Goal: Complete application form: Complete application form

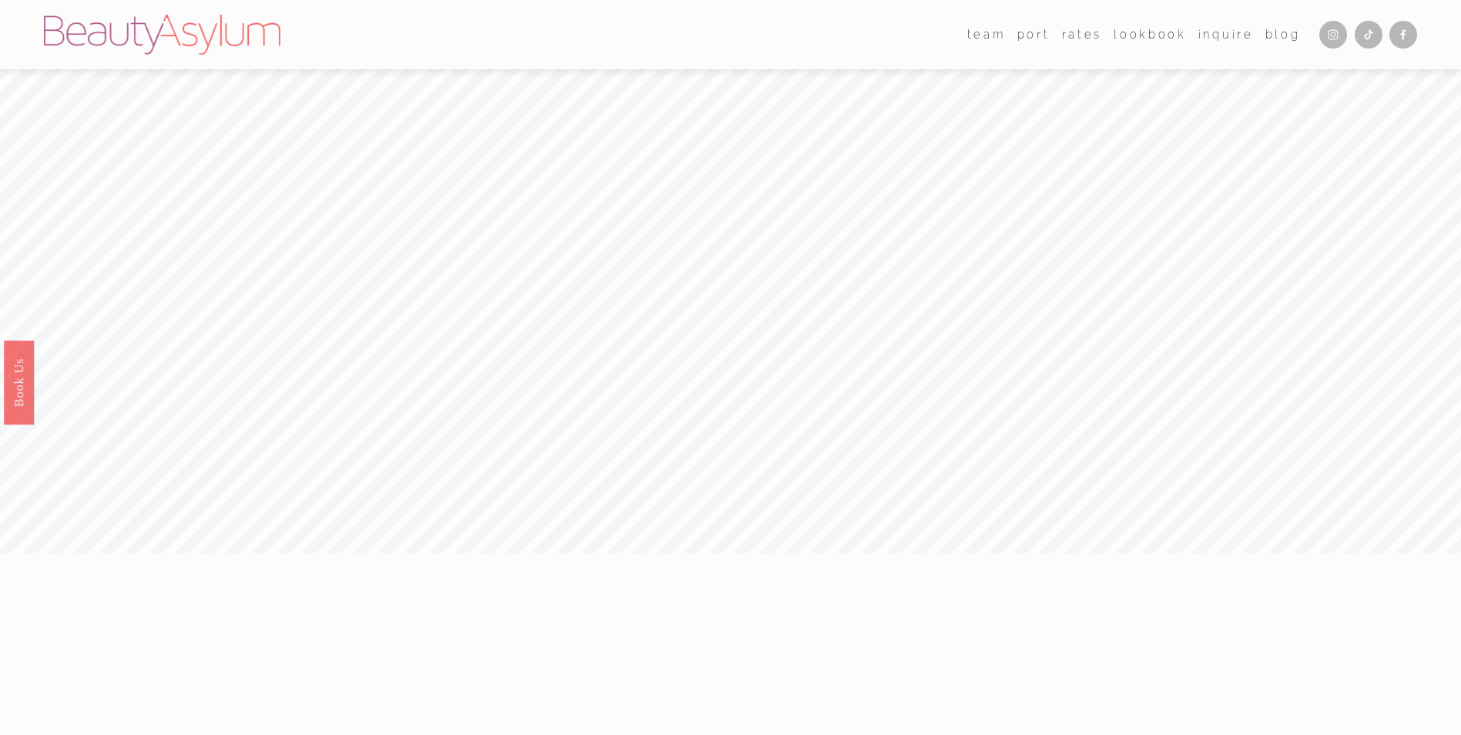
click at [1226, 35] on link "Inquire" at bounding box center [1226, 34] width 55 height 22
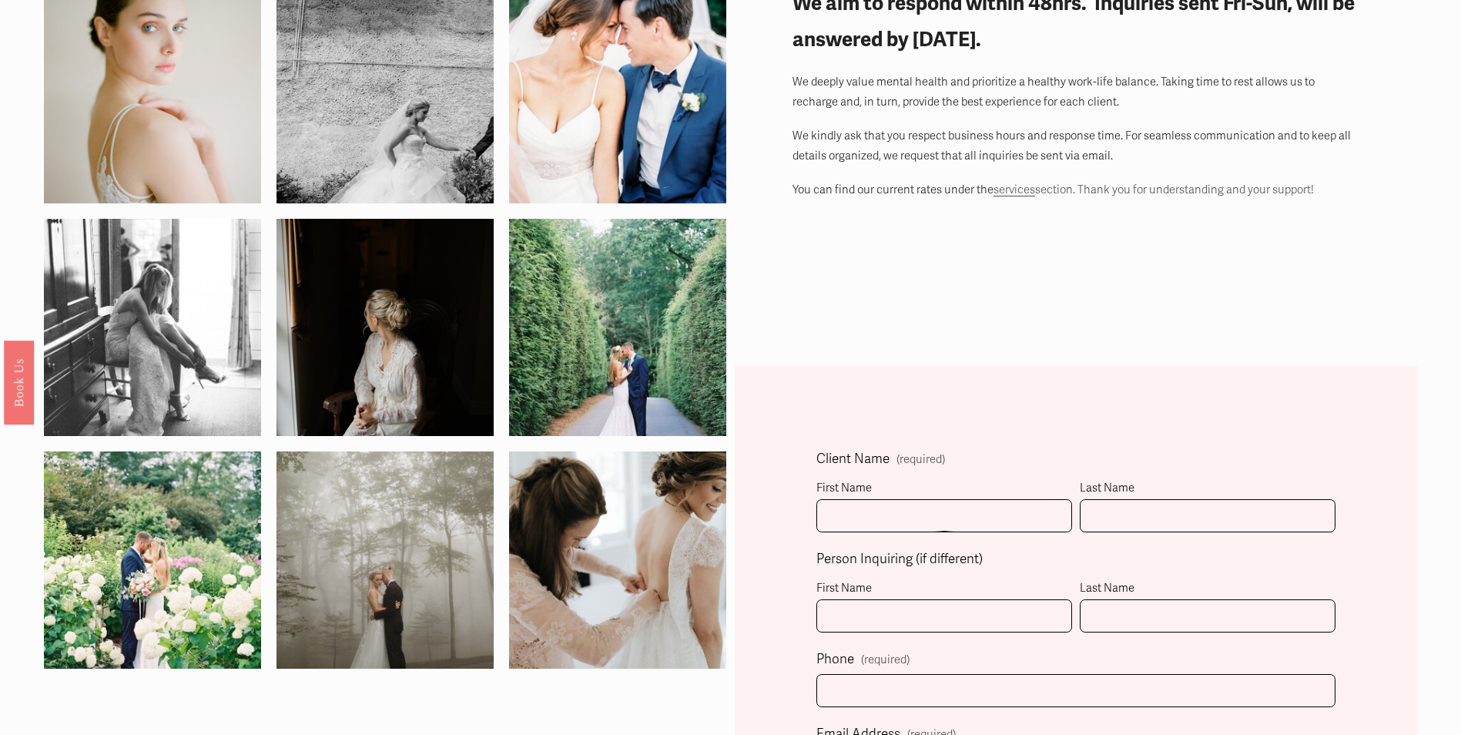
scroll to position [231, 0]
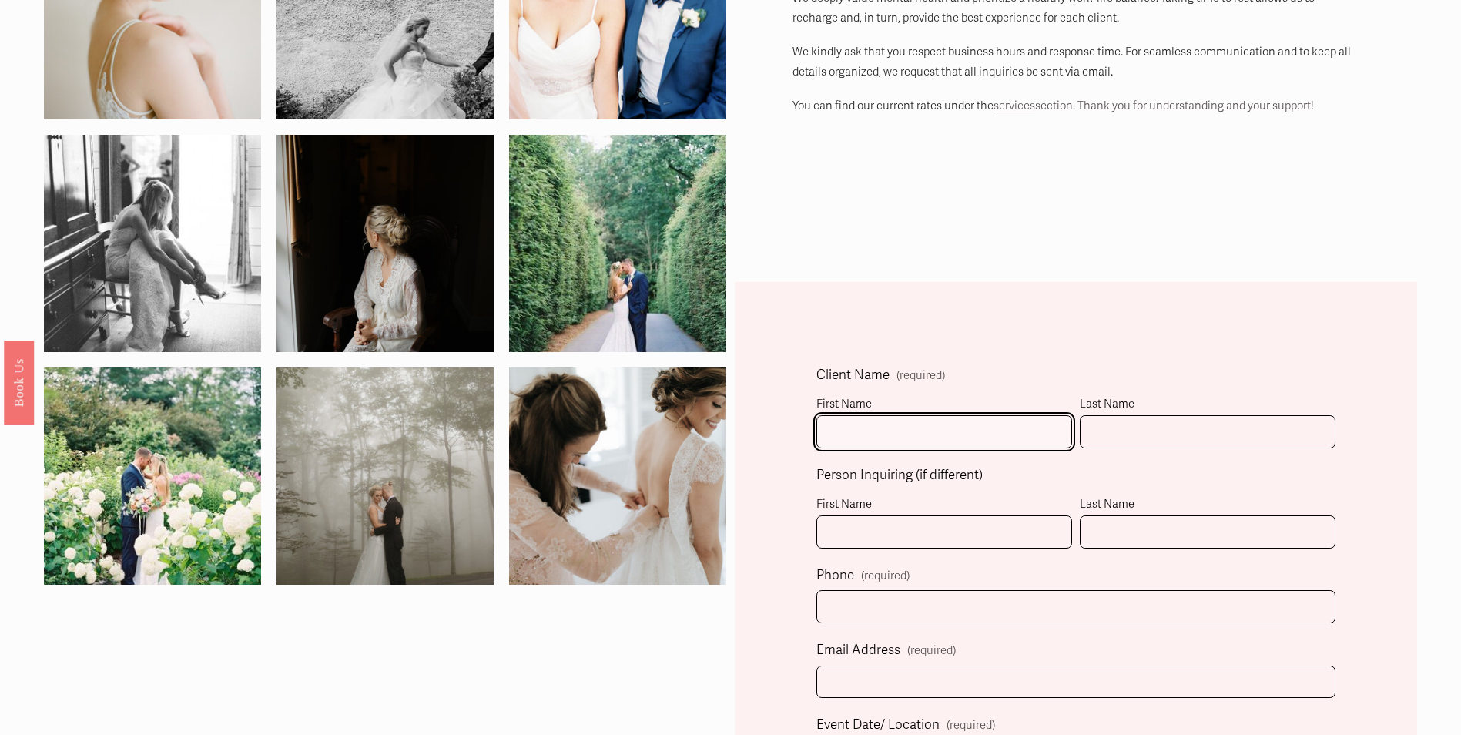
click at [950, 436] on input "First Name" at bounding box center [945, 431] width 256 height 33
type input "Emma"
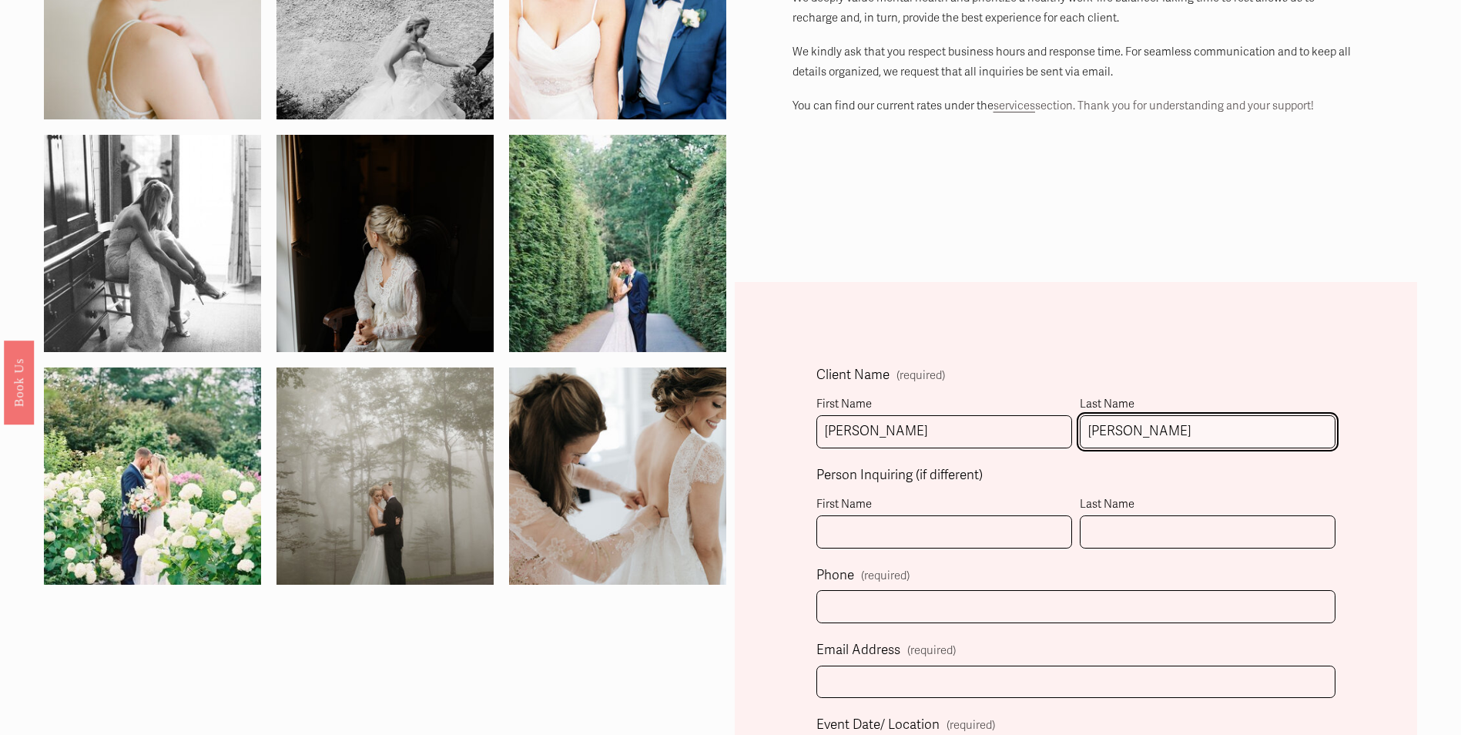
type input "Hallock"
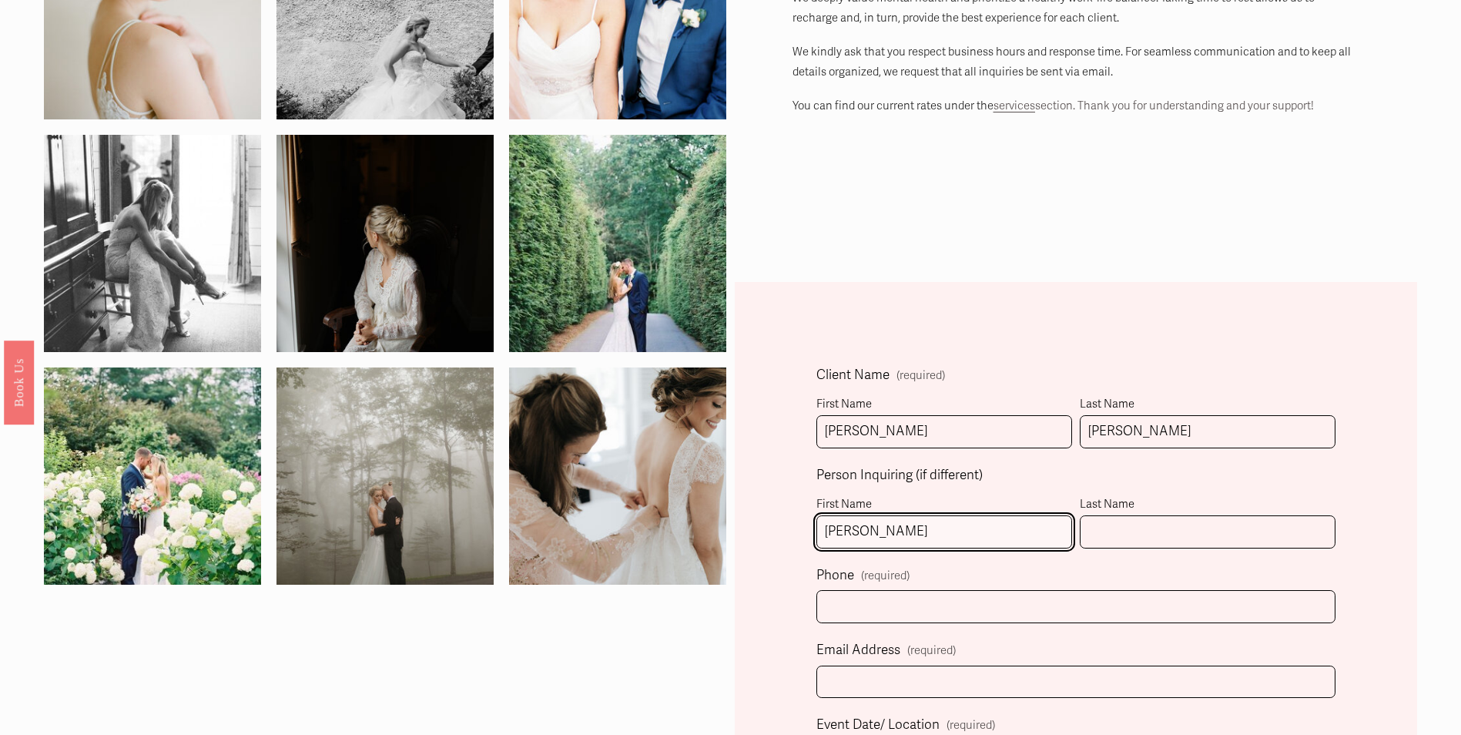
type input "Abigail"
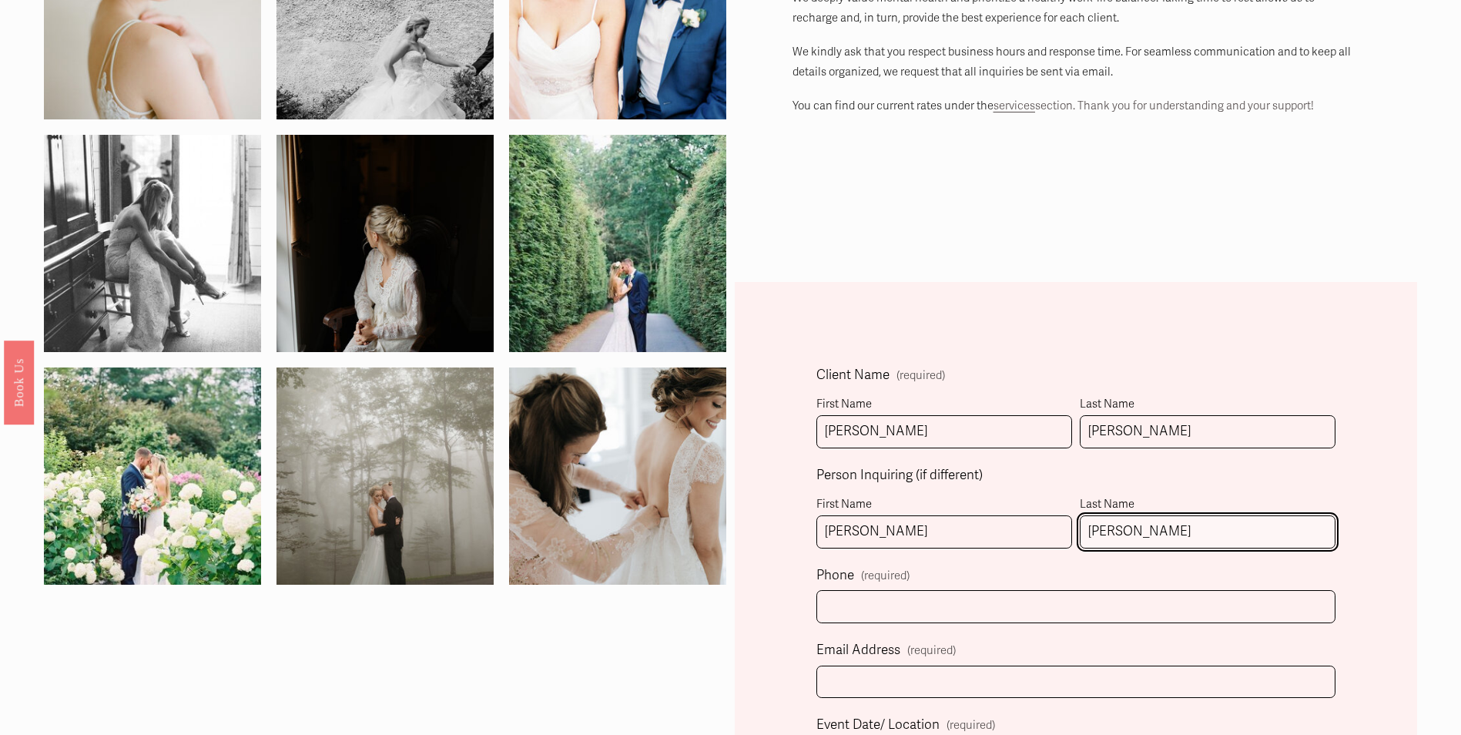
type input "Okland"
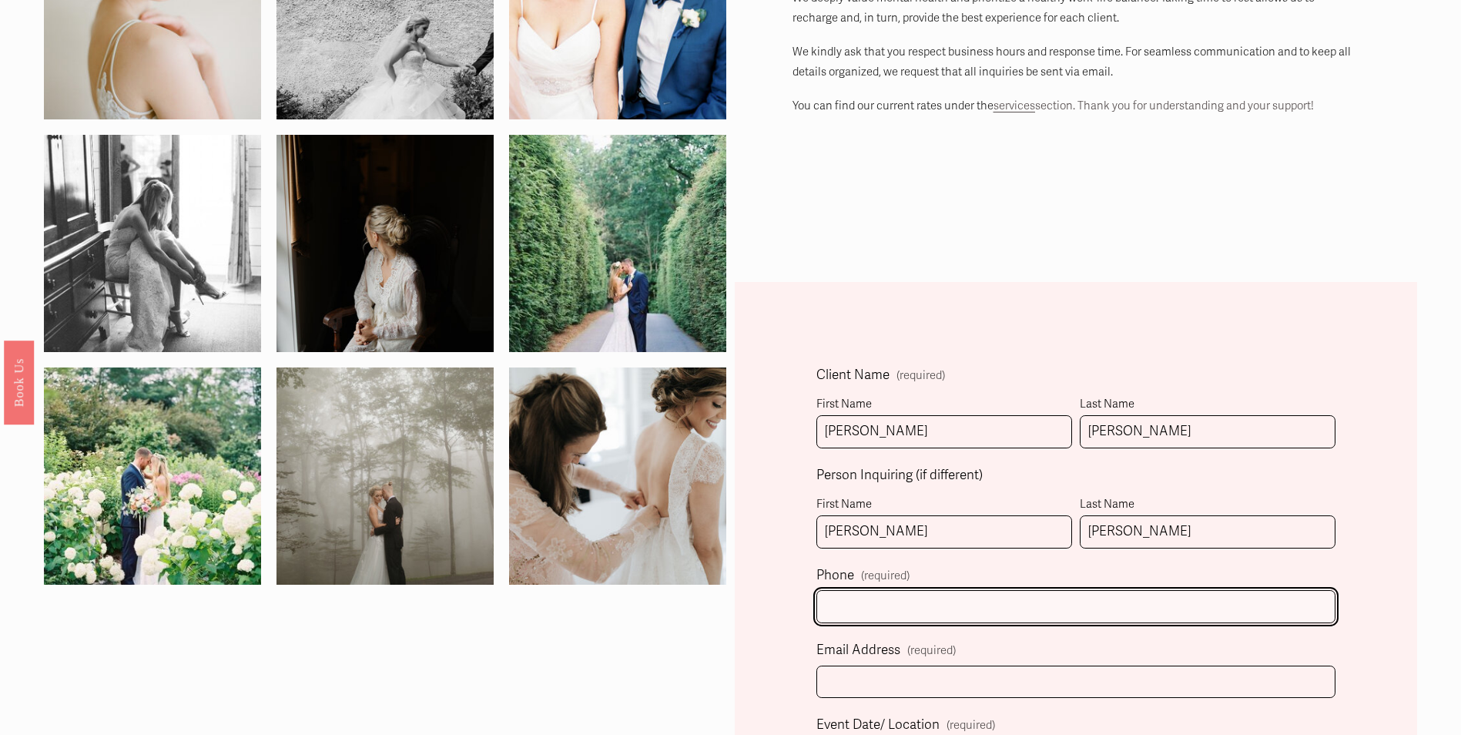
click at [871, 607] on input "text" at bounding box center [1076, 606] width 518 height 33
type input "(704) 995-5655"
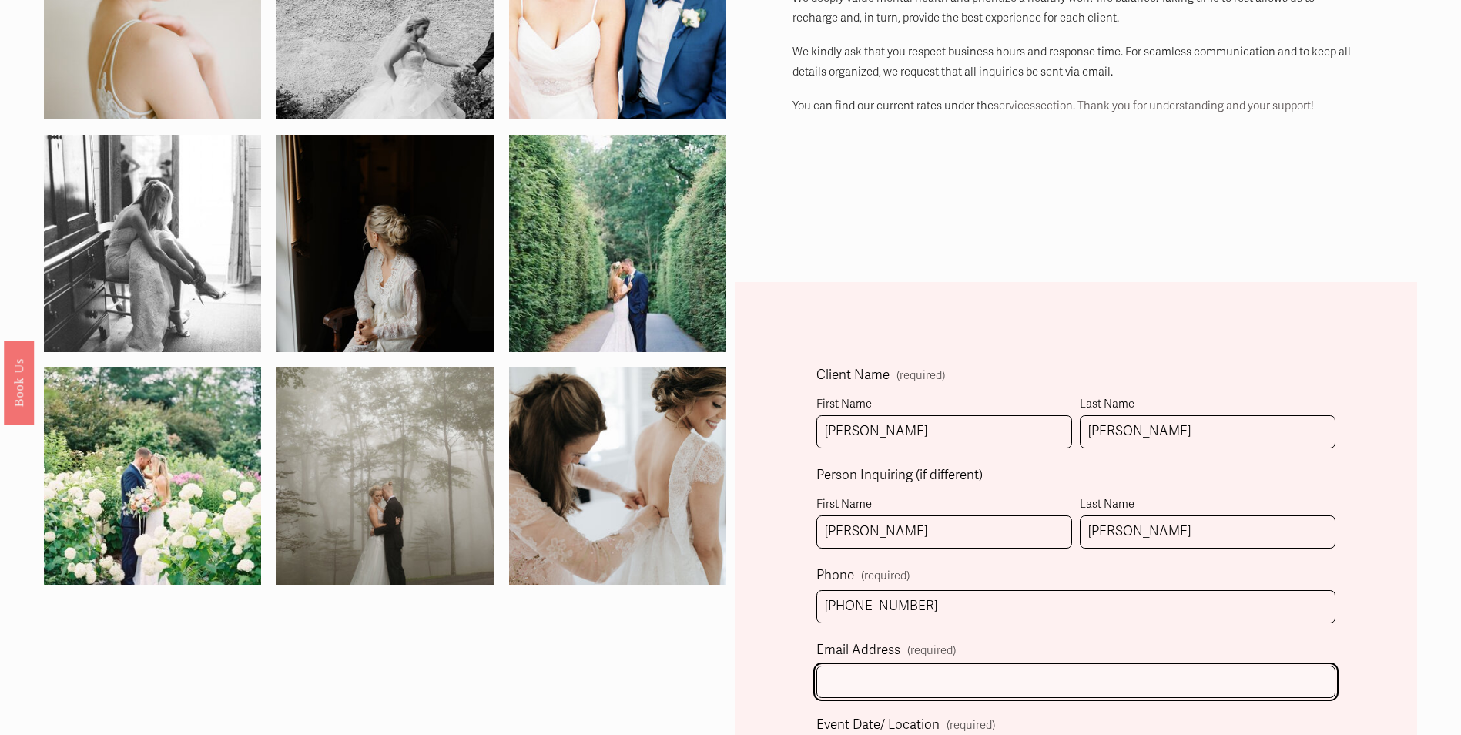
click at [897, 690] on input "Email Address (required)" at bounding box center [1076, 682] width 518 height 33
click at [887, 675] on input "Email Address (required)" at bounding box center [1076, 682] width 518 height 33
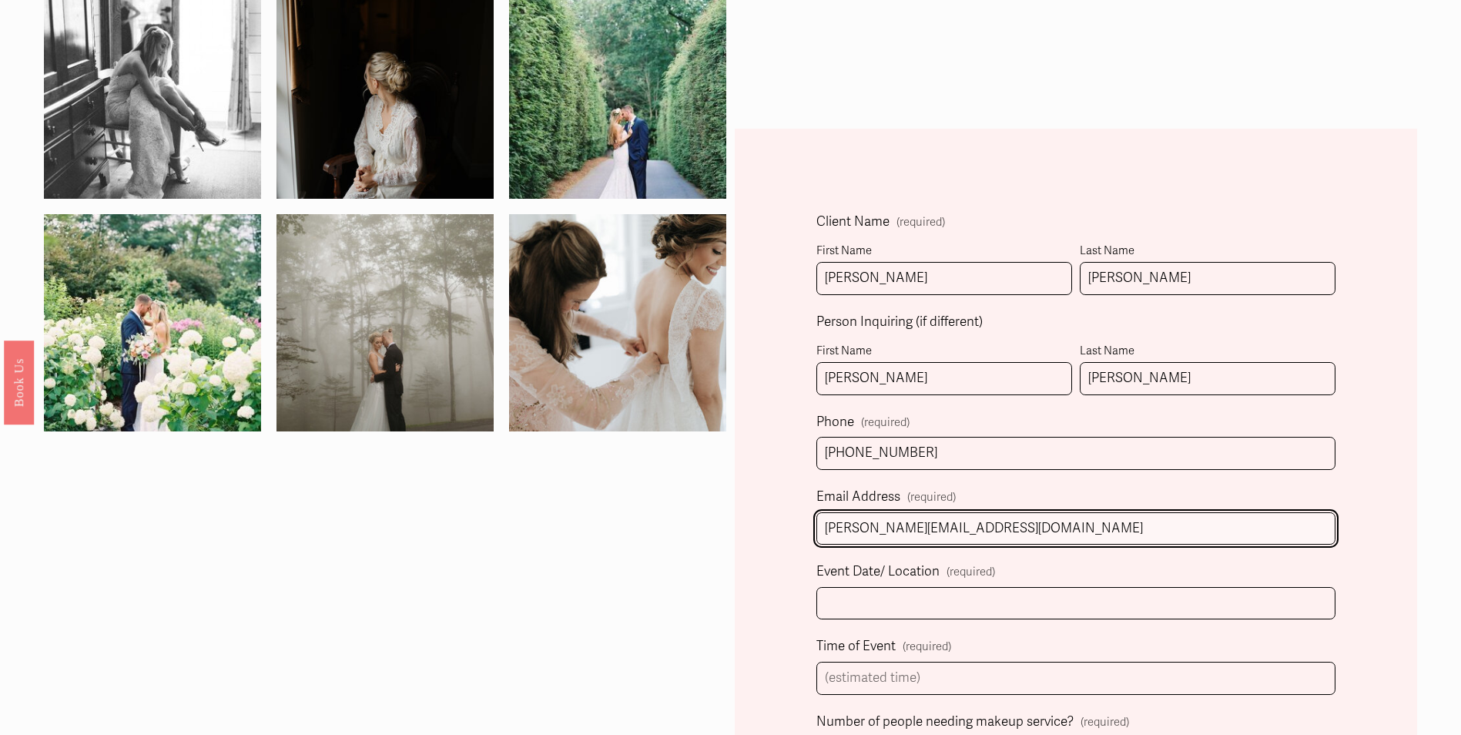
scroll to position [385, 0]
type input "abigail@theplannerie.co"
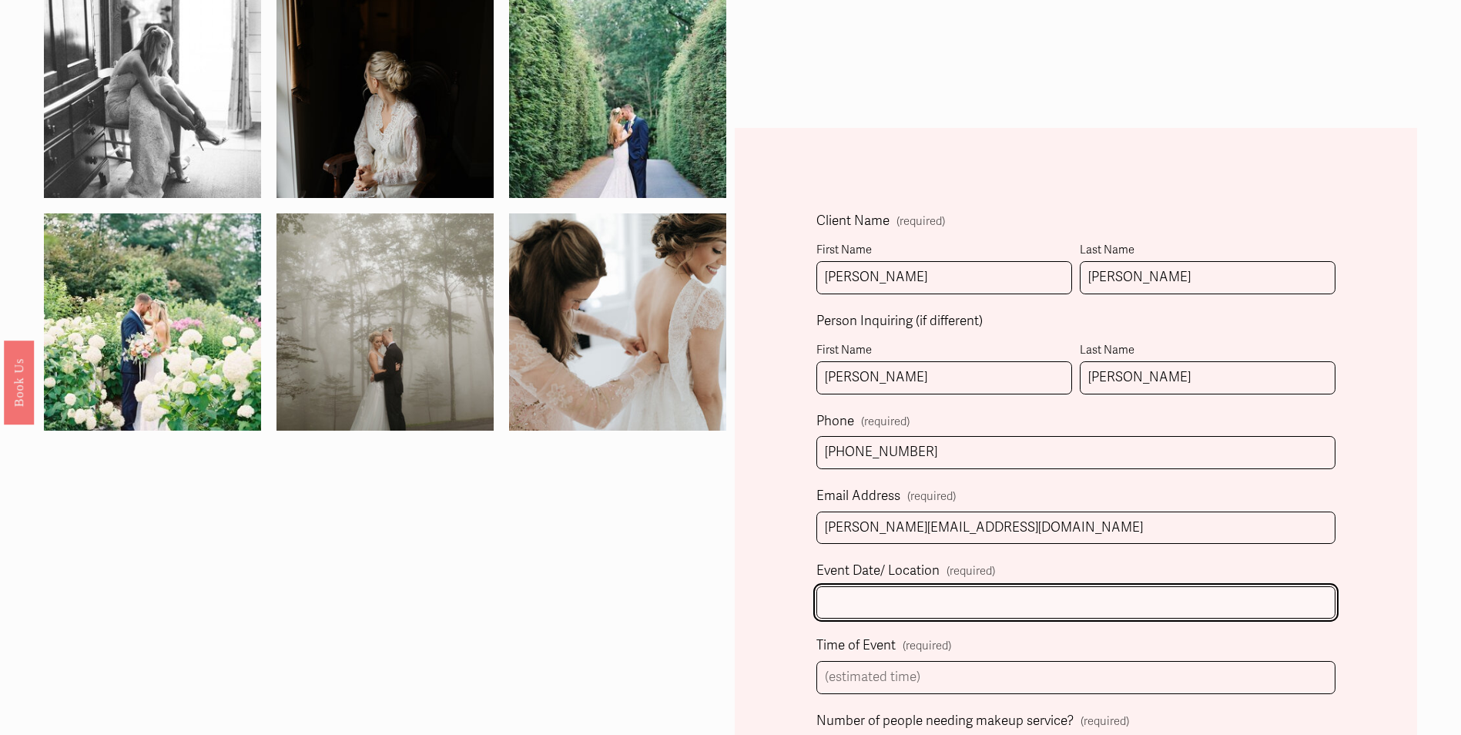
click at [936, 593] on input "Event Date/ Location (required)" at bounding box center [1076, 602] width 518 height 33
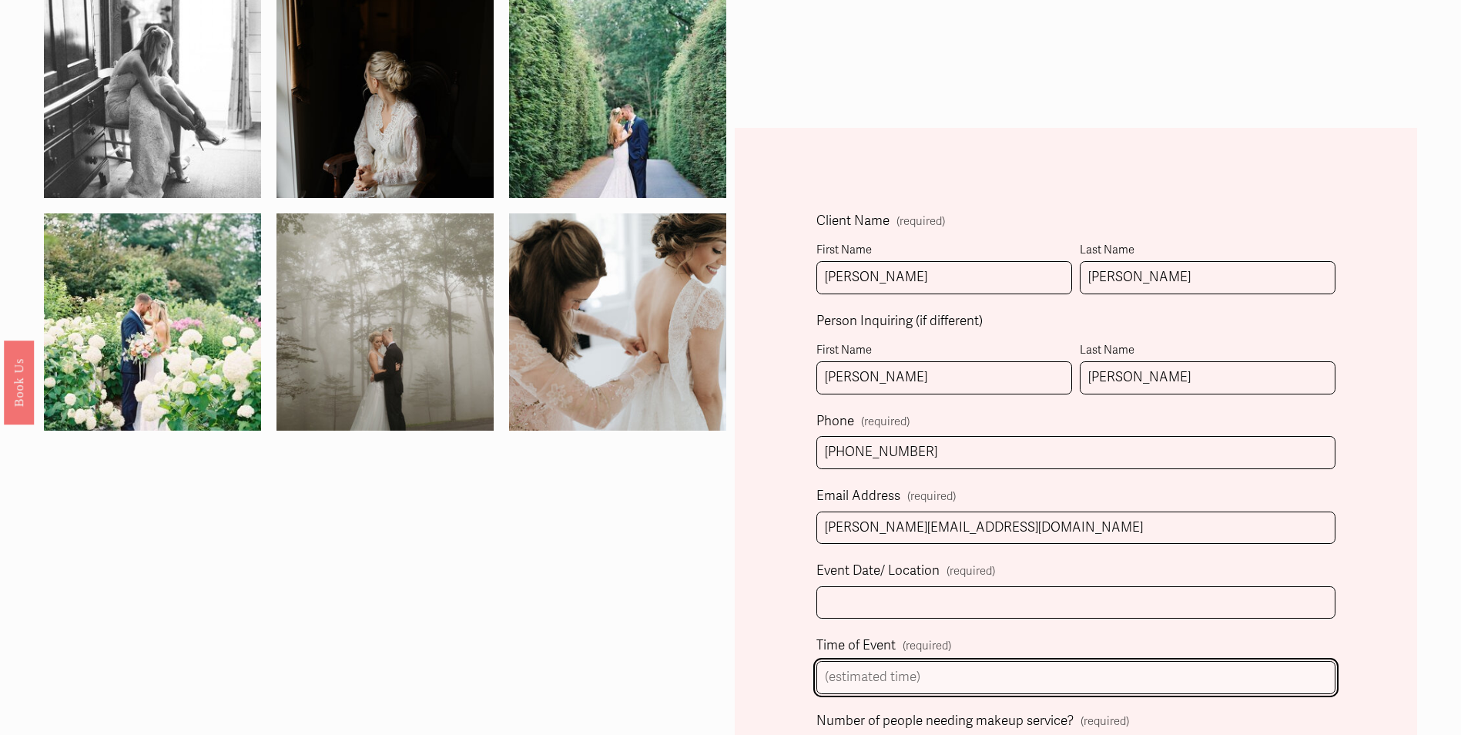
click at [932, 685] on input "Time of Event (required)" at bounding box center [1076, 677] width 518 height 33
click at [904, 688] on input "Time of Event (required)" at bounding box center [1076, 677] width 518 height 33
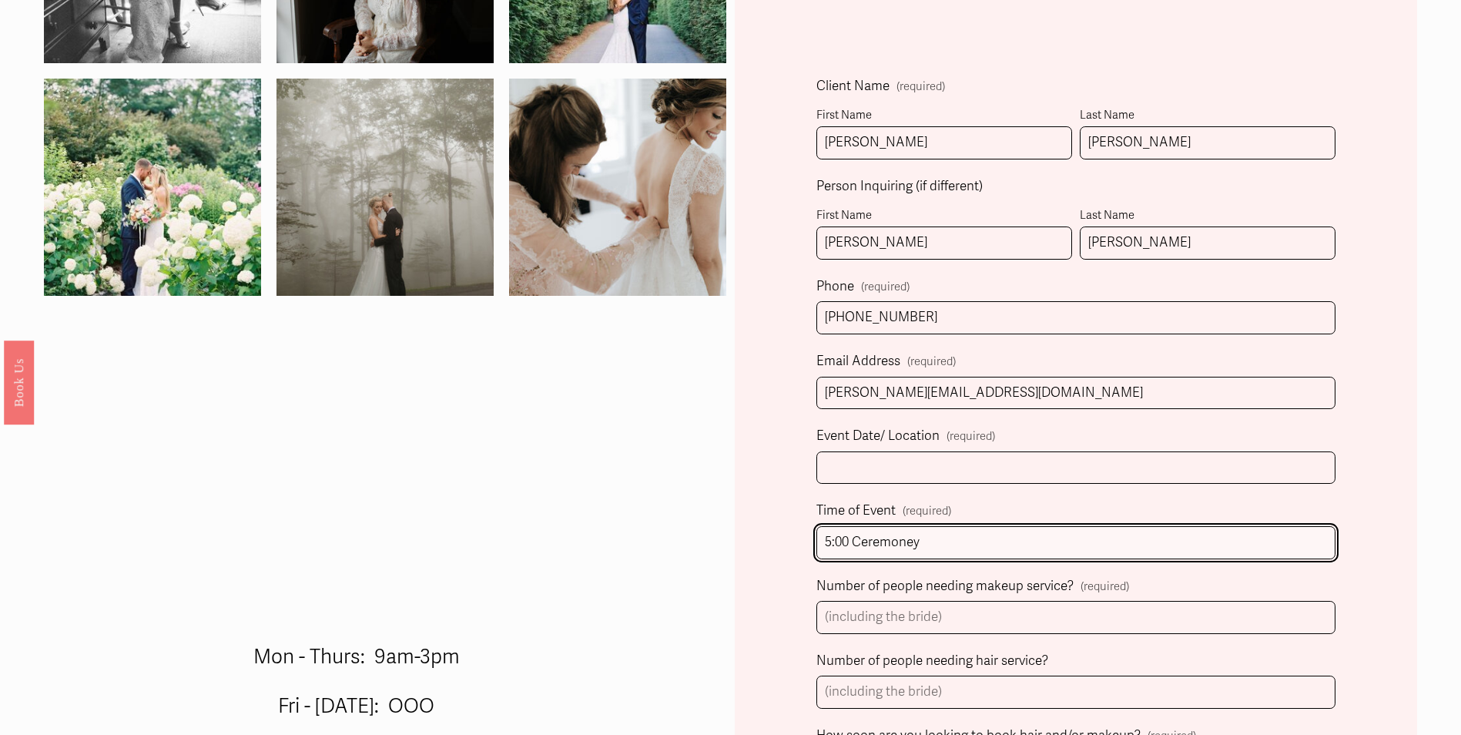
scroll to position [539, 0]
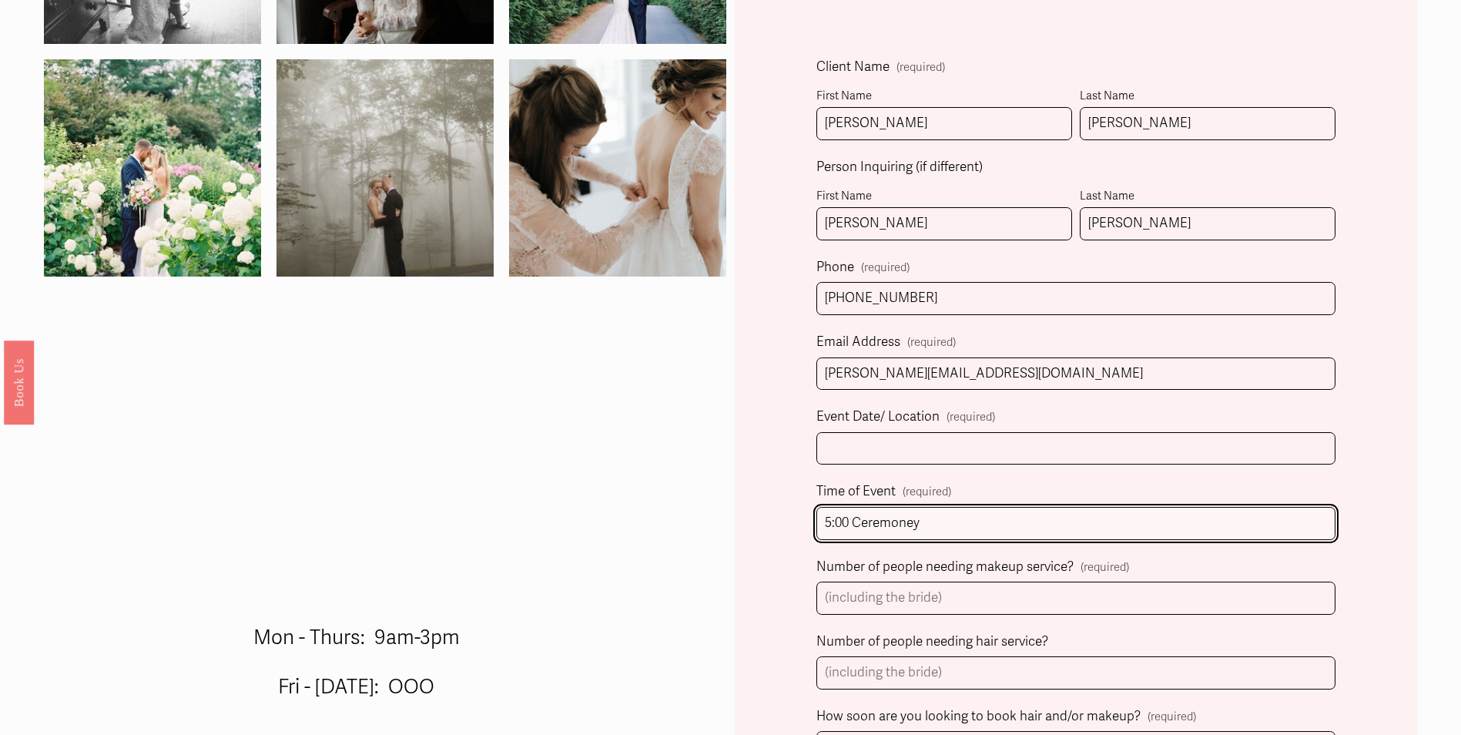
type input "5:00 Ceremoney"
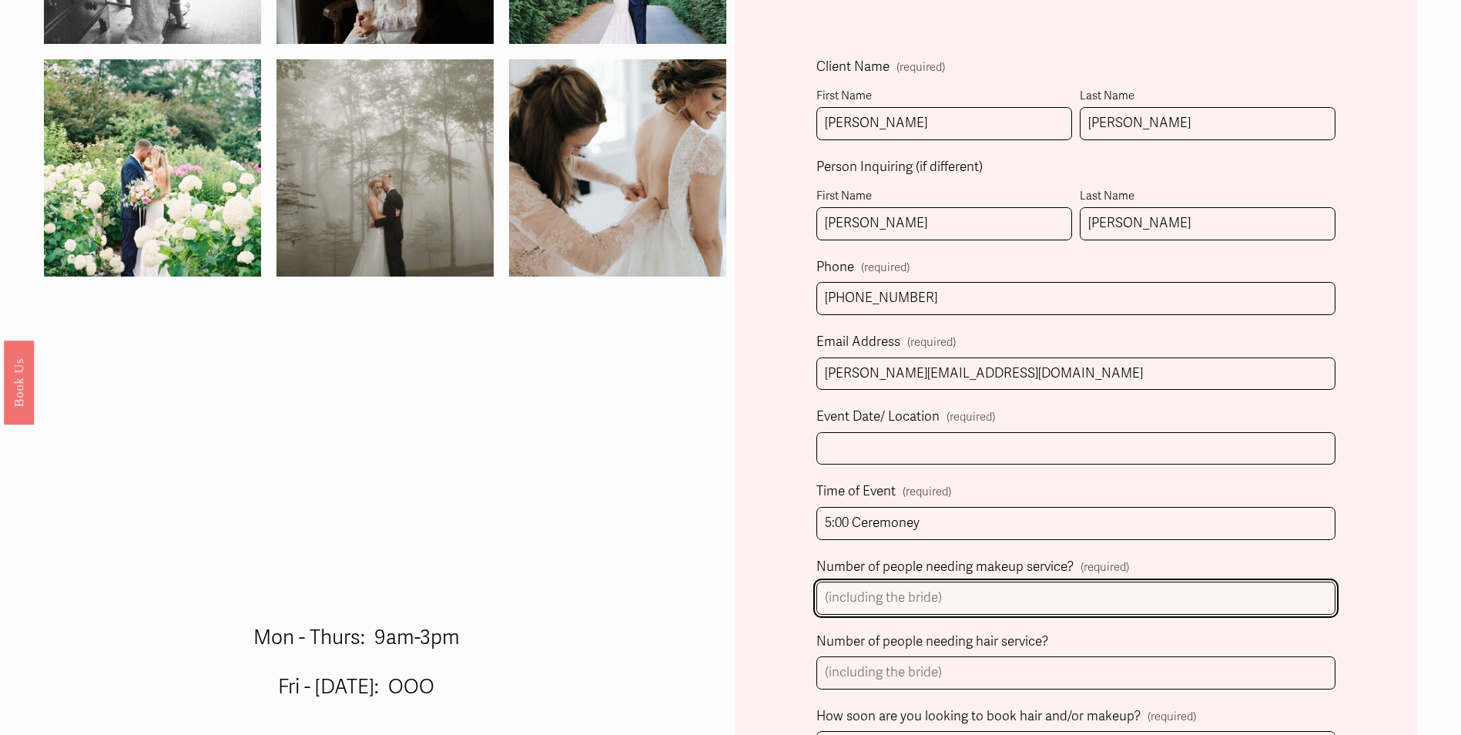
click at [881, 596] on input "Number of people needing makeup service? (required)" at bounding box center [1076, 598] width 518 height 33
click at [914, 592] on input "Number of people needing makeup service? (required)" at bounding box center [1076, 598] width 518 height 33
type input "11"
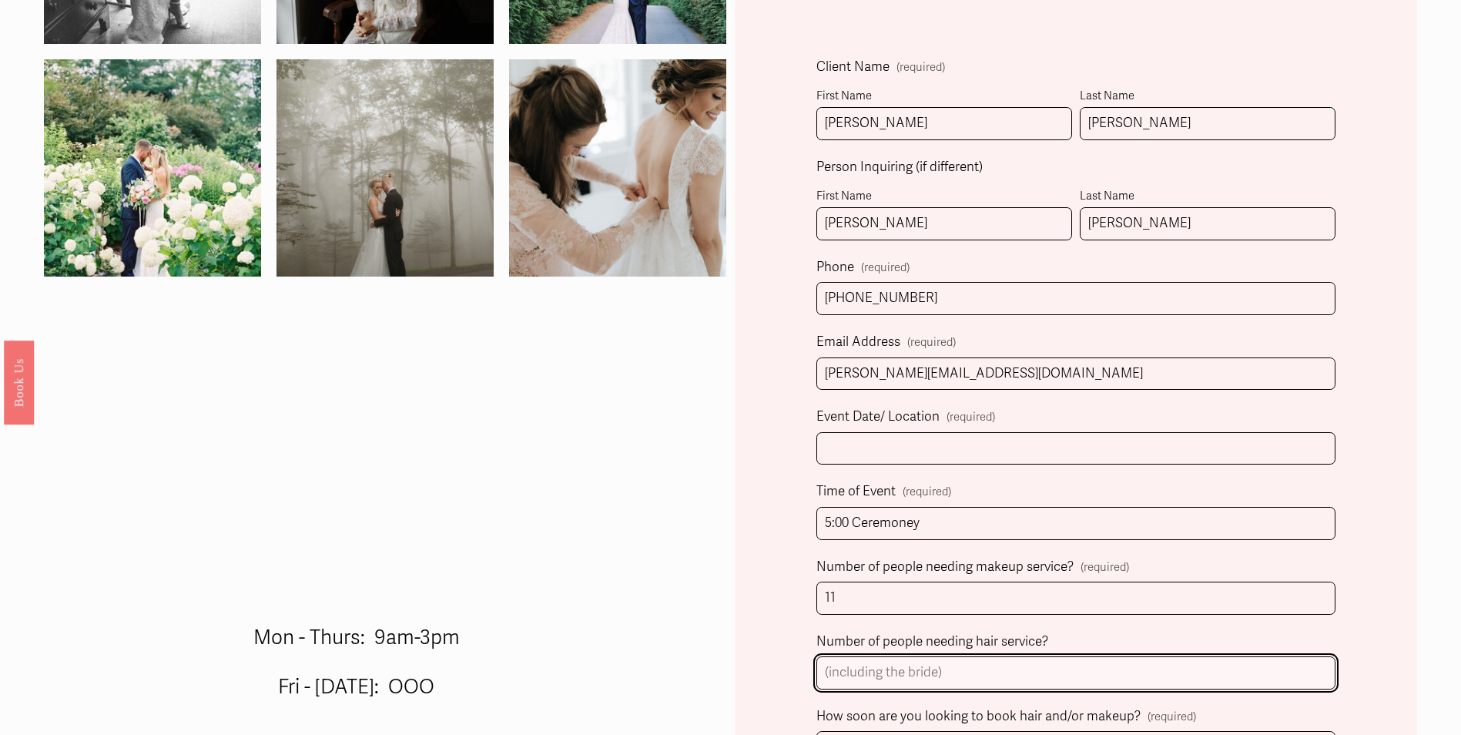
click at [909, 673] on input "Number of people needing hair service?" at bounding box center [1076, 672] width 518 height 33
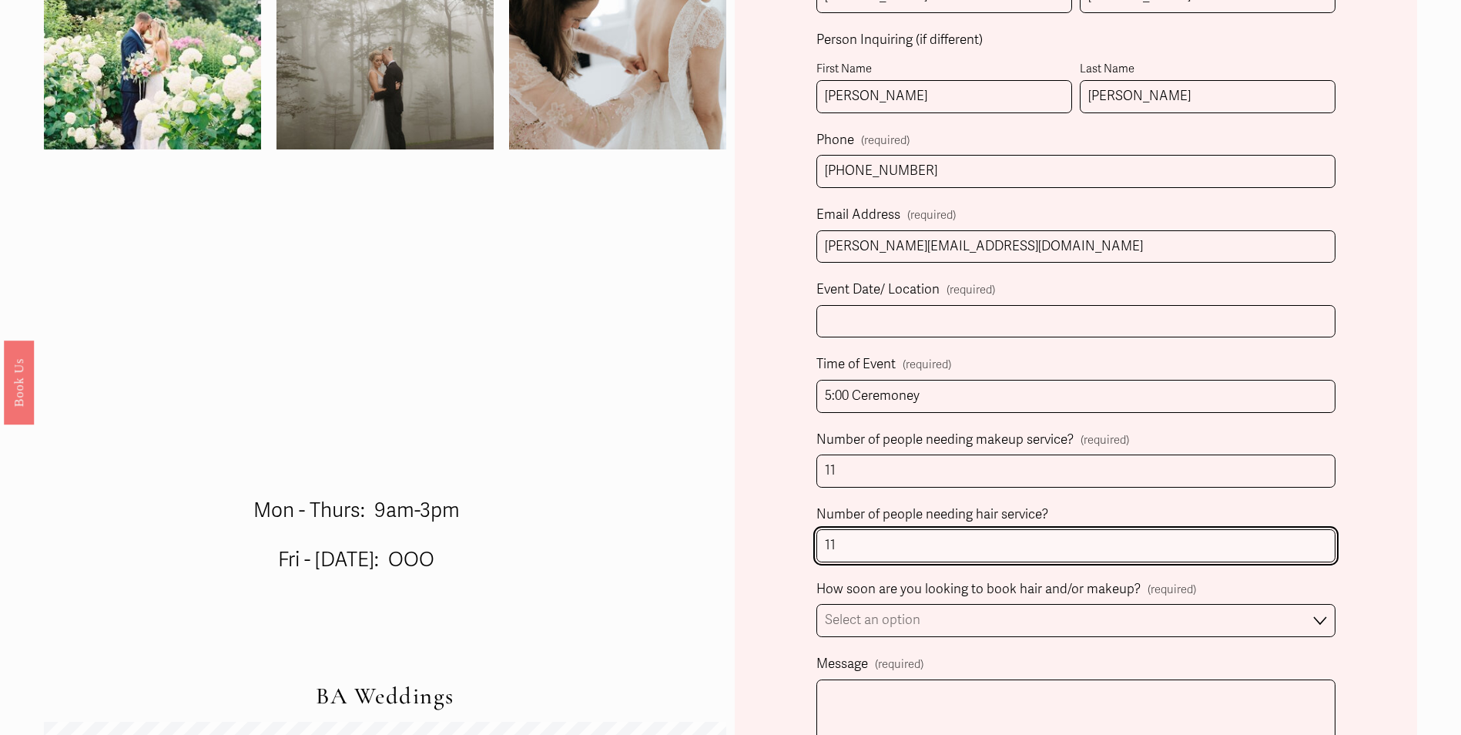
scroll to position [693, 0]
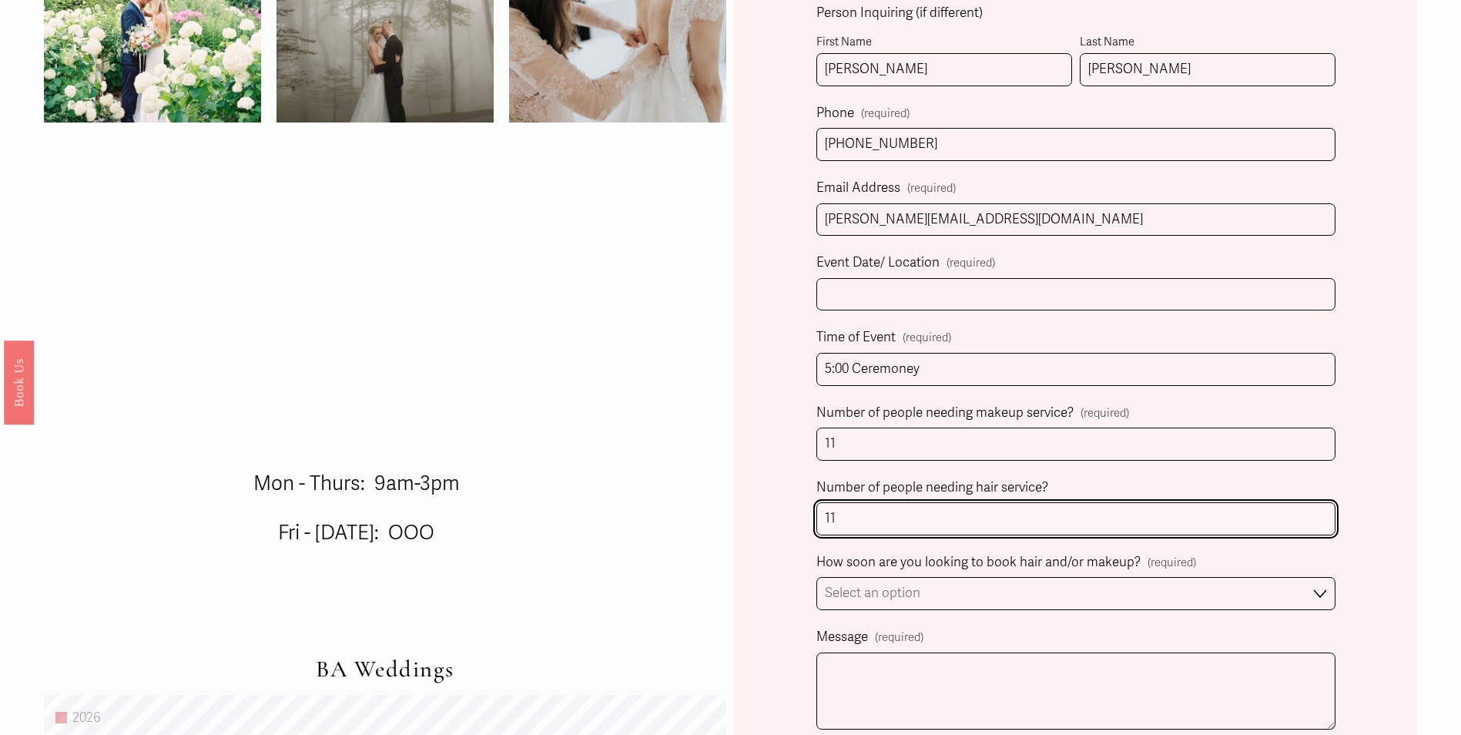
type input "11"
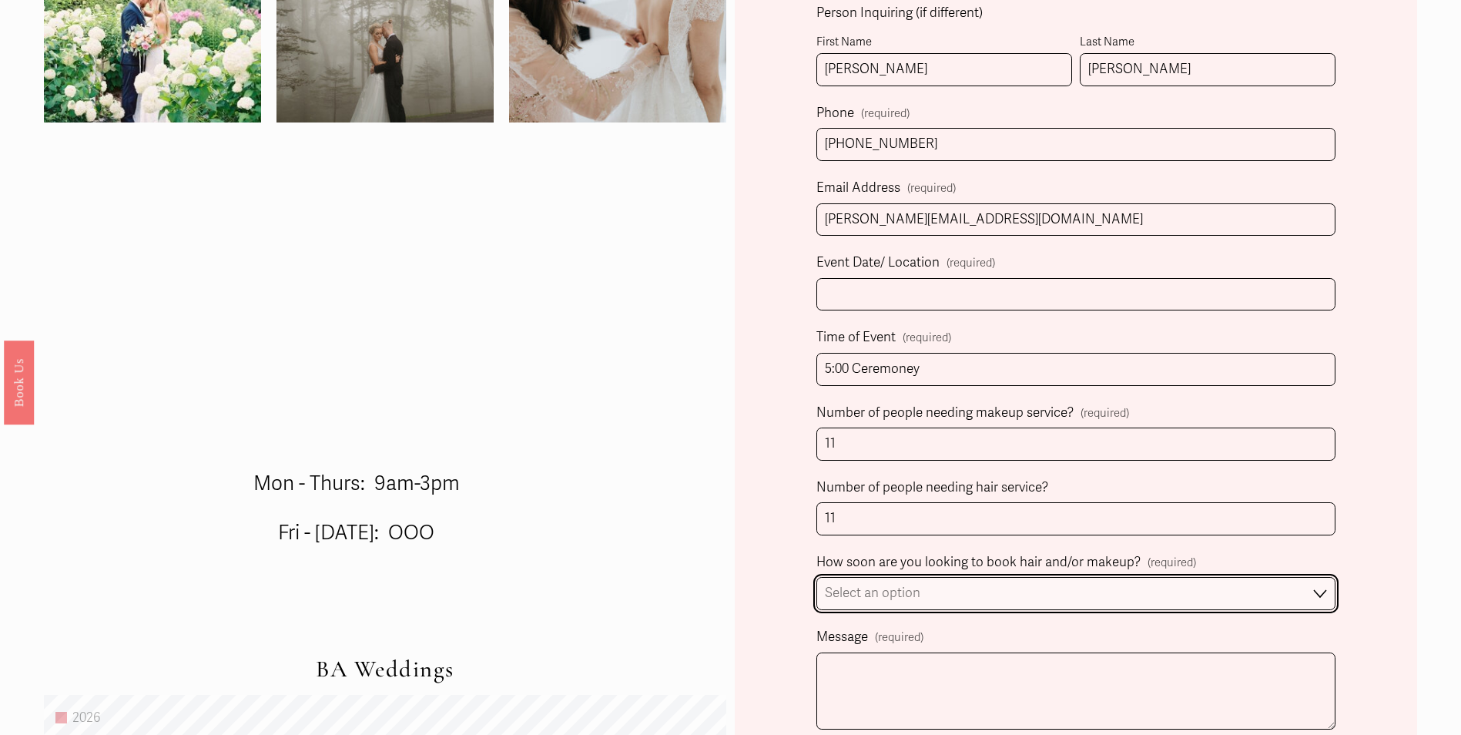
click at [907, 590] on select "Select an option Immediately 1-2 weeks I'm looking for information & not ready …" at bounding box center [1076, 593] width 518 height 33
select select "Immediately"
click at [817, 580] on select "Select an option Immediately 1-2 weeks I'm looking for information & not ready …" at bounding box center [1076, 593] width 518 height 33
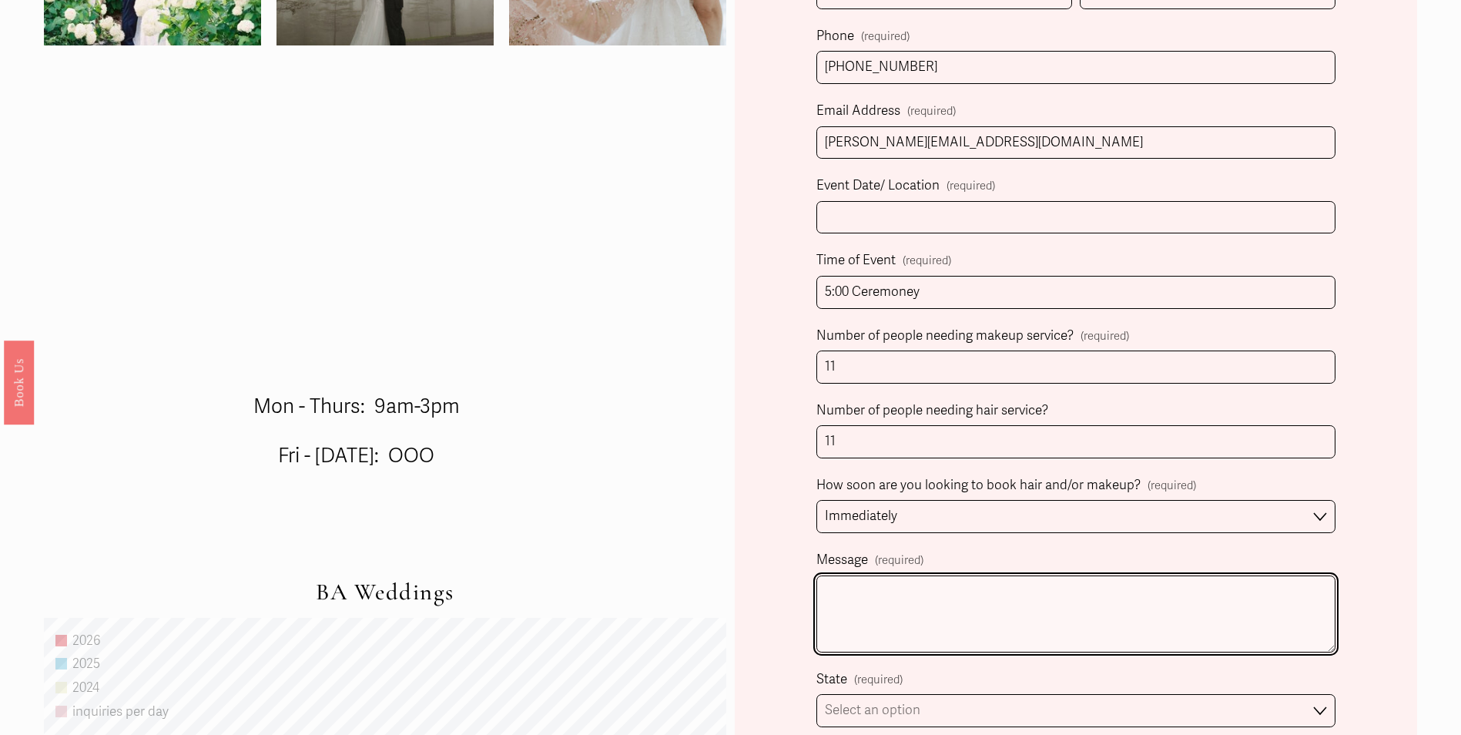
click at [907, 605] on textarea "Message (required)" at bounding box center [1076, 613] width 518 height 77
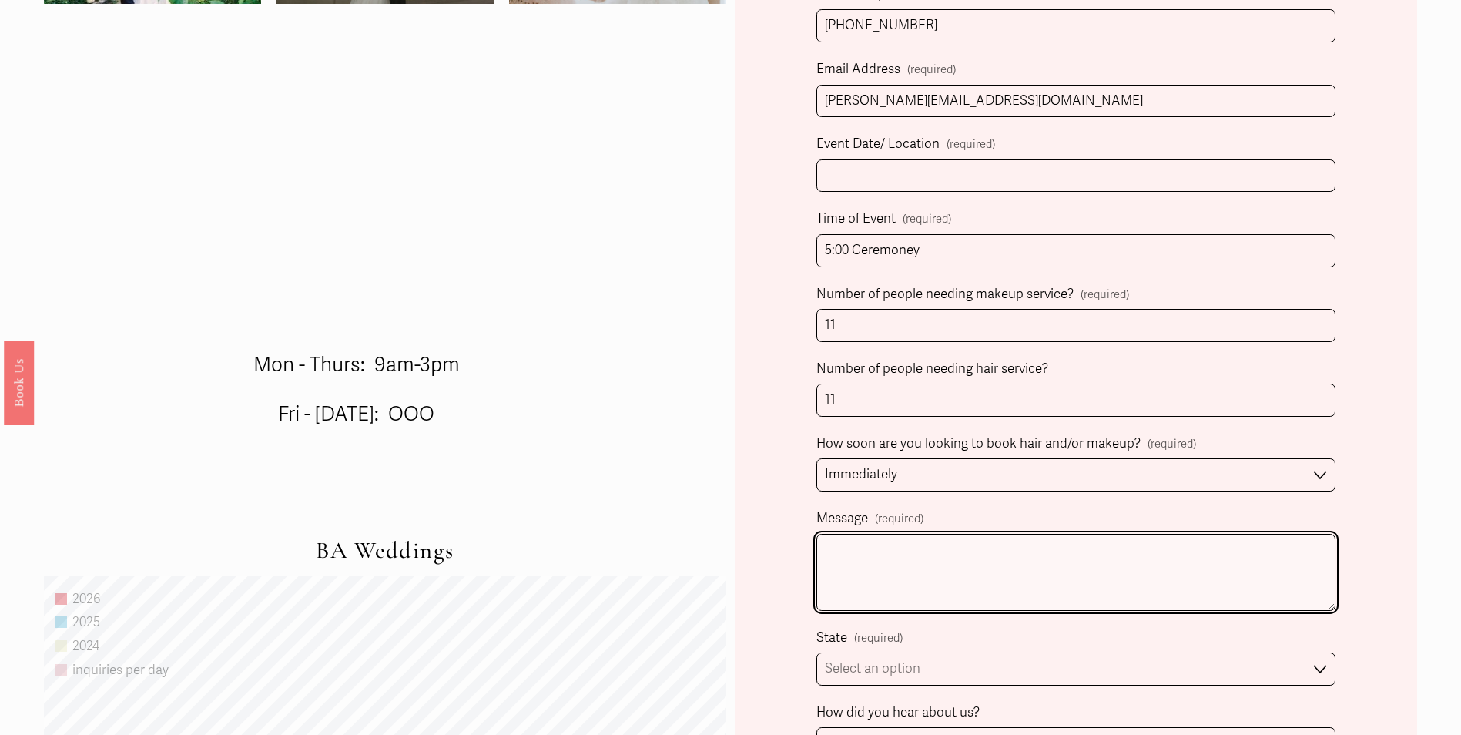
scroll to position [847, 0]
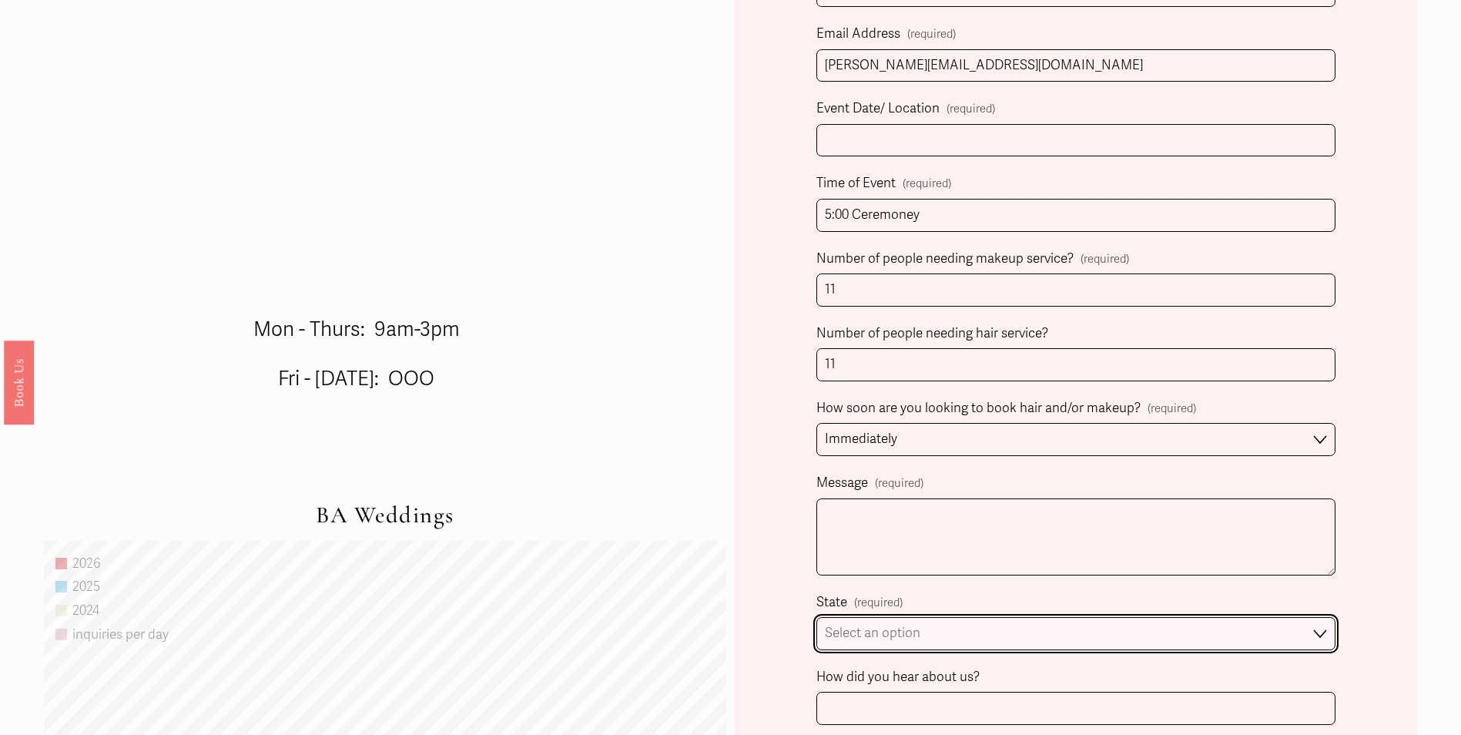
click at [901, 632] on select "Select an option Please Select One Atlanta, GA Charlotte, NC Charleston, SC Des…" at bounding box center [1076, 633] width 518 height 33
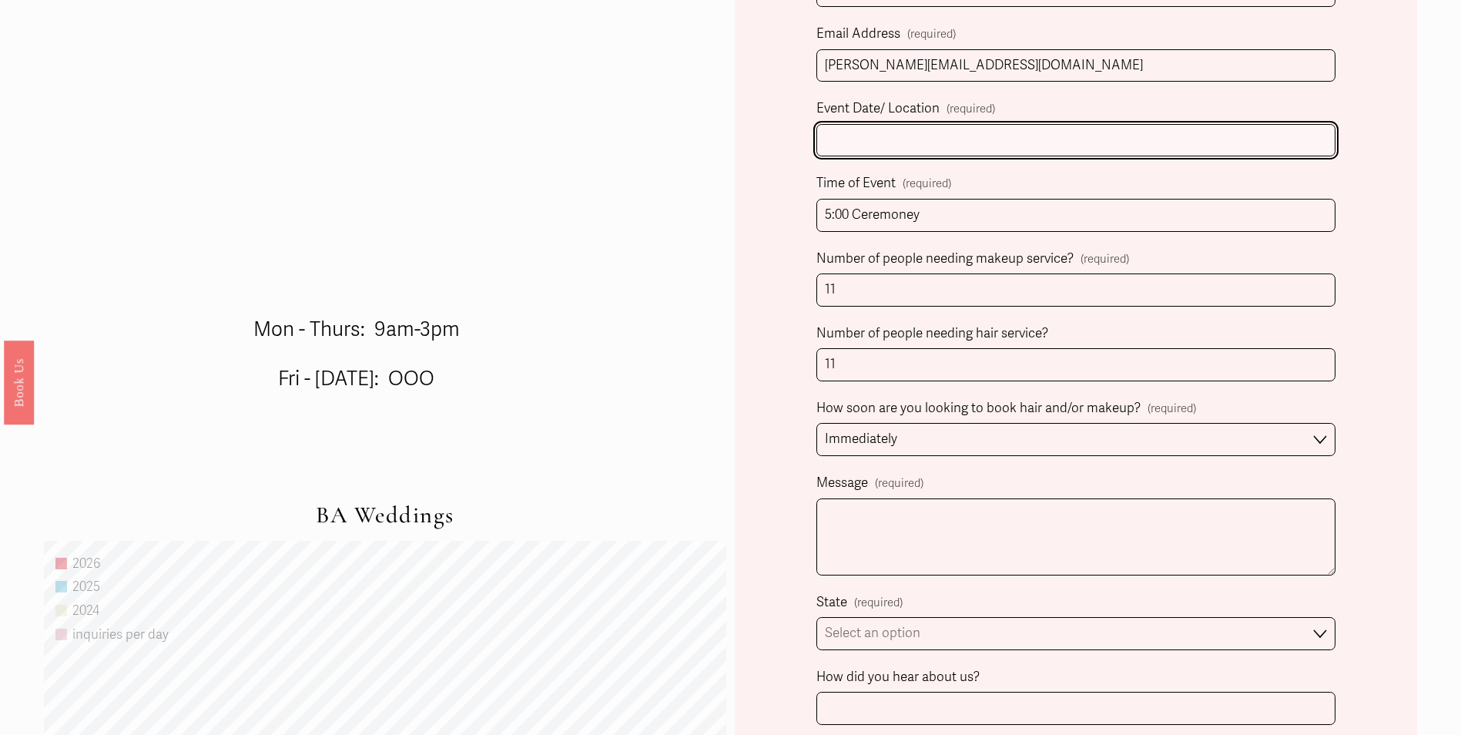
click at [918, 143] on input "Event Date/ Location (required)" at bounding box center [1076, 140] width 518 height 33
click at [905, 145] on input "Event Date/ Location (required)" at bounding box center [1076, 140] width 518 height 33
type input "3.14.2026"
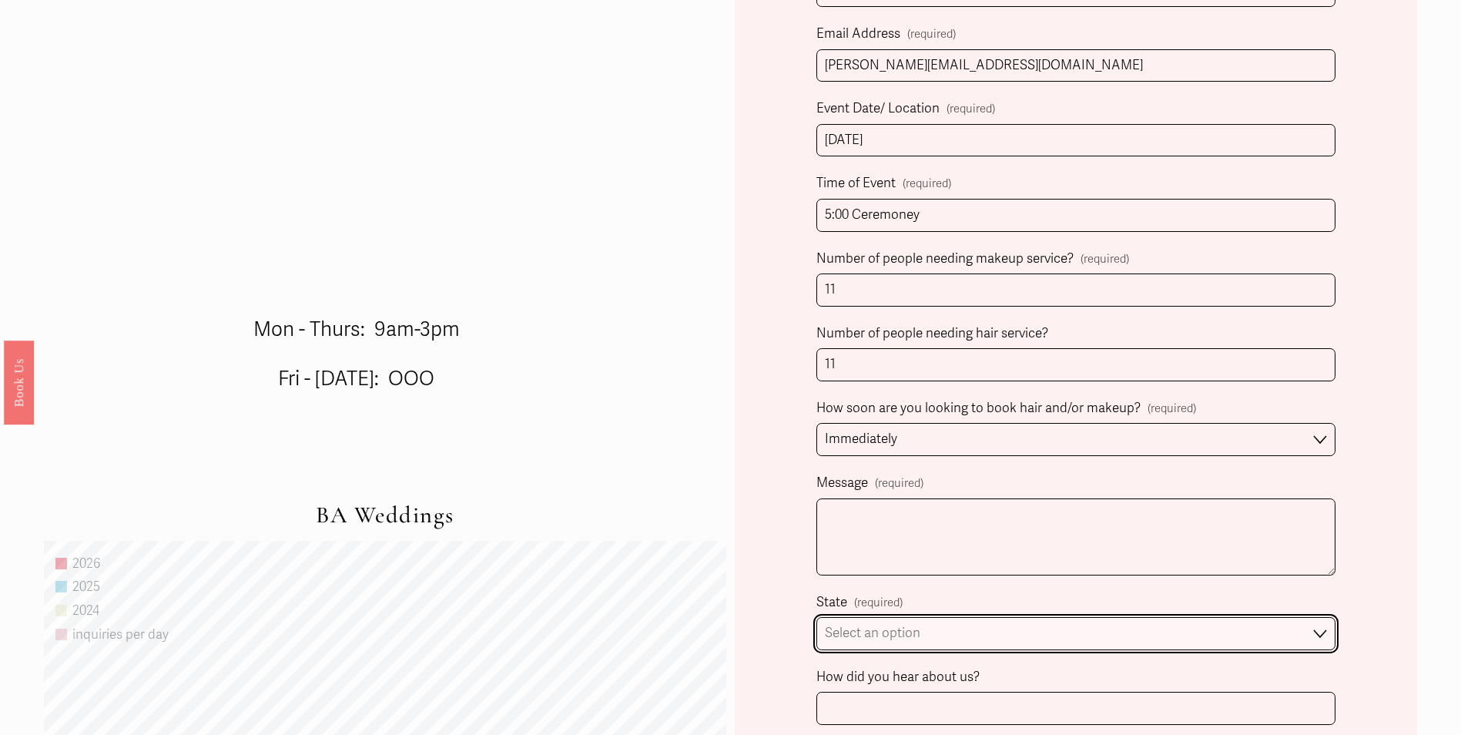
click at [909, 639] on select "Select an option Please Select One Atlanta, GA Charlotte, NC Charleston, SC Des…" at bounding box center [1076, 633] width 518 height 33
click at [817, 619] on select "Select an option Please Select One Atlanta, GA Charlotte, NC Charleston, SC Des…" at bounding box center [1076, 633] width 518 height 33
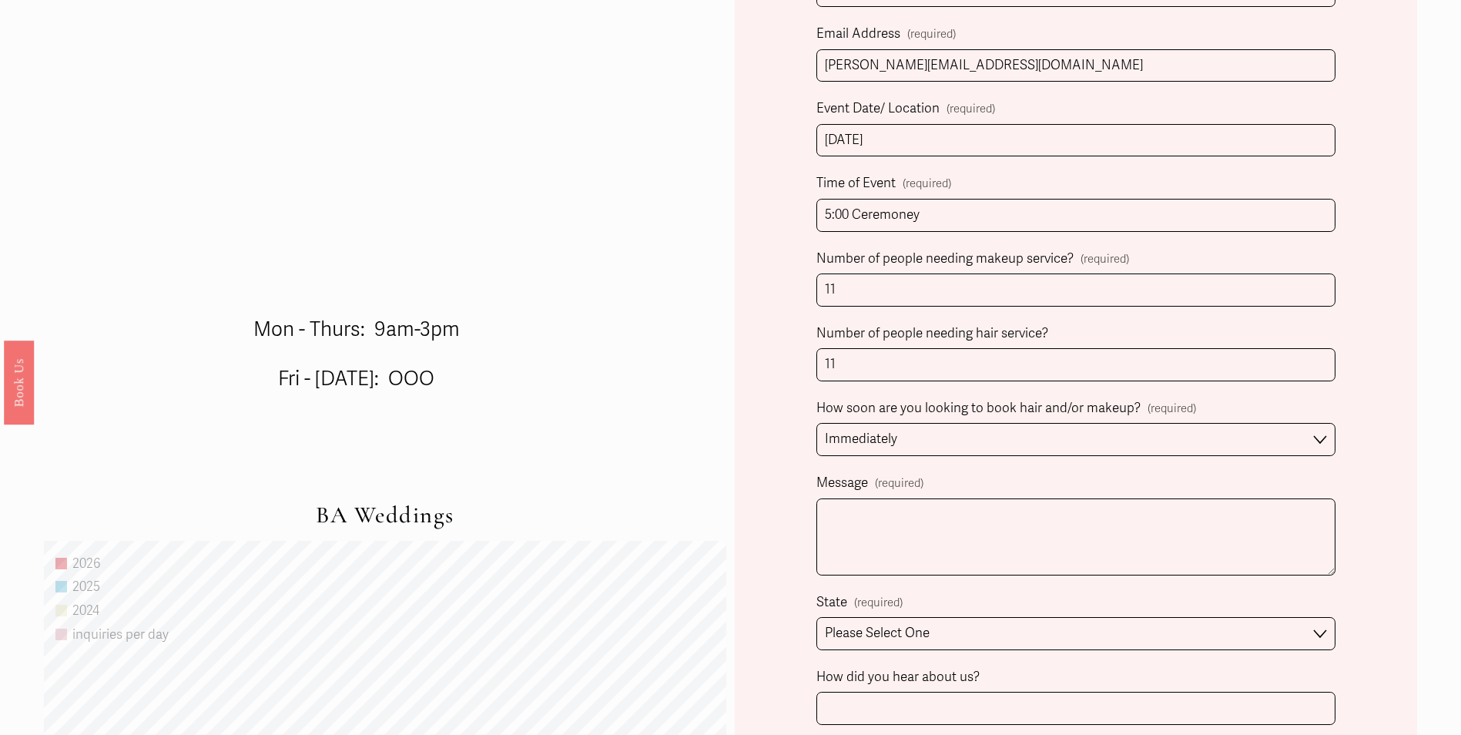
click at [924, 583] on div "Client Name (required) First Name Emma Last Name Hallock Person Inquiring (if d…" at bounding box center [1076, 273] width 518 height 1052
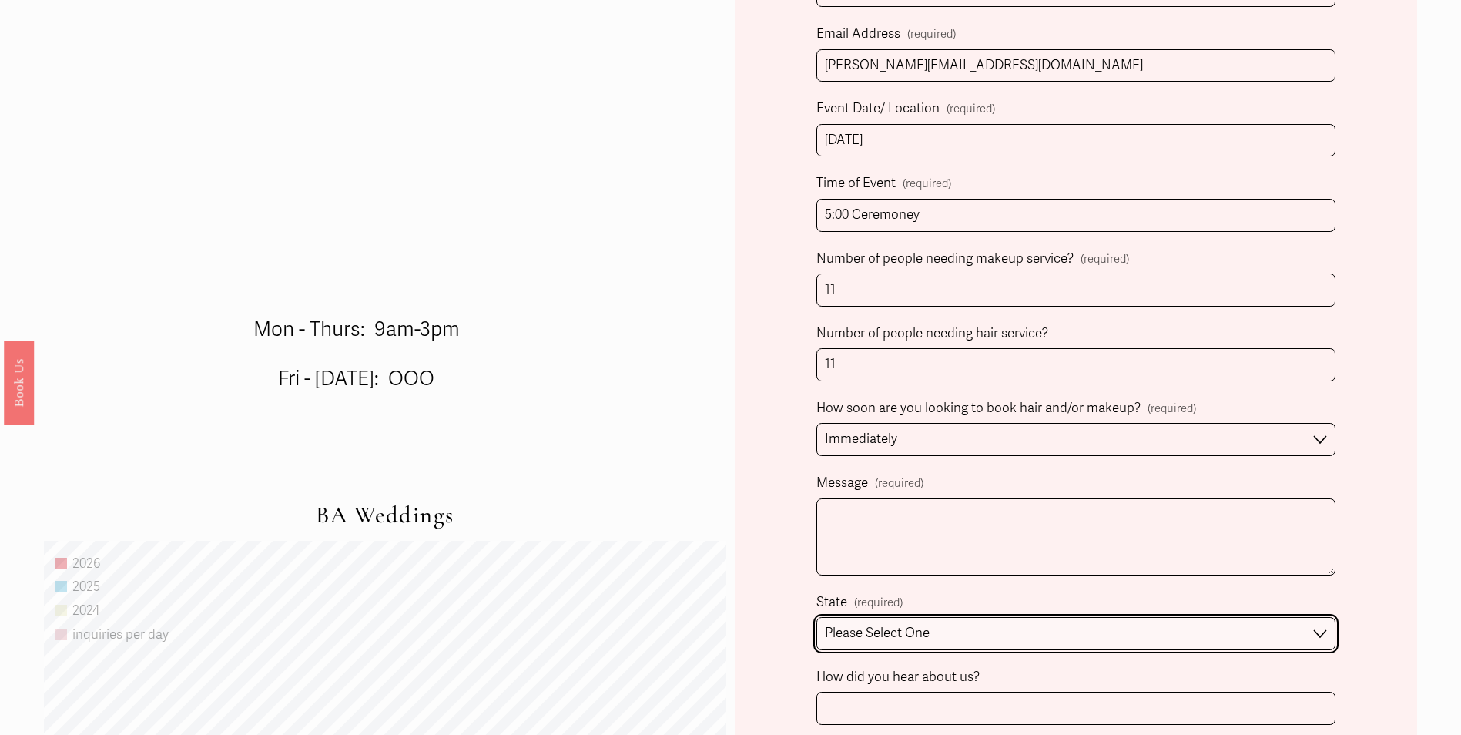
click at [1004, 639] on select "Please Select One Atlanta, GA Charlotte, NC Charleston, SC Destination Wedding" at bounding box center [1076, 633] width 518 height 33
select select "Charlotte, NC"
click at [817, 619] on select "Please Select One Atlanta, GA Charlotte, NC Charleston, SC Destination Wedding" at bounding box center [1076, 633] width 518 height 33
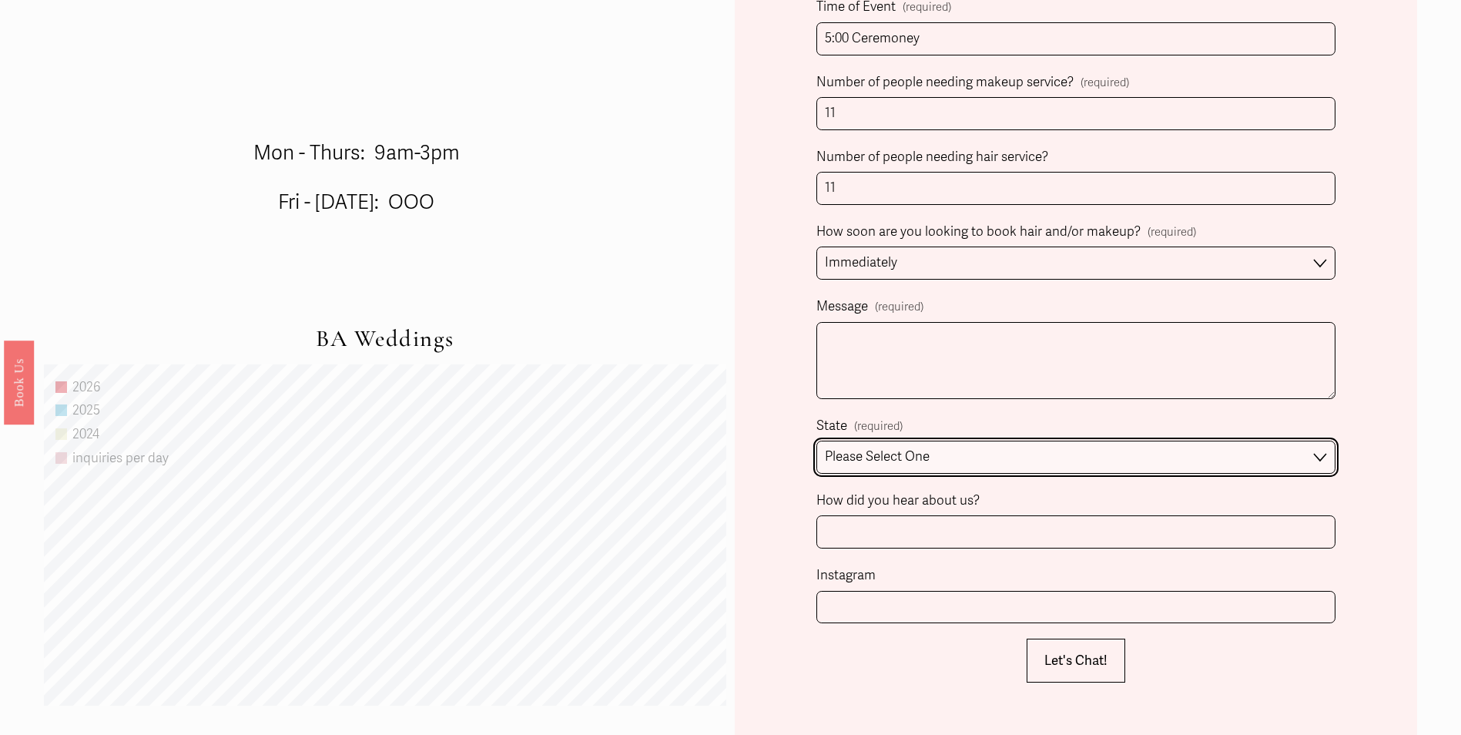
scroll to position [1078, 0]
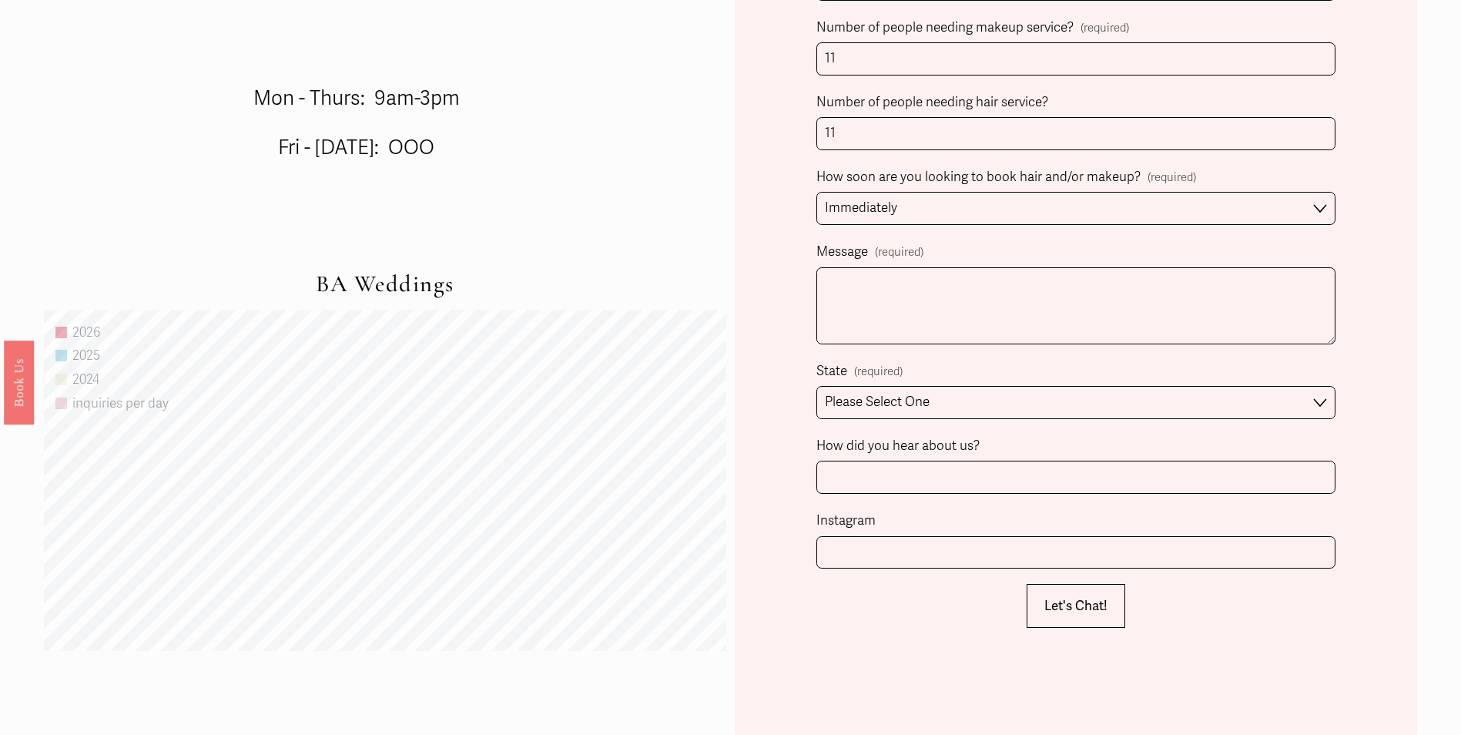
click at [1083, 609] on span "Let's Chat!" at bounding box center [1076, 606] width 63 height 16
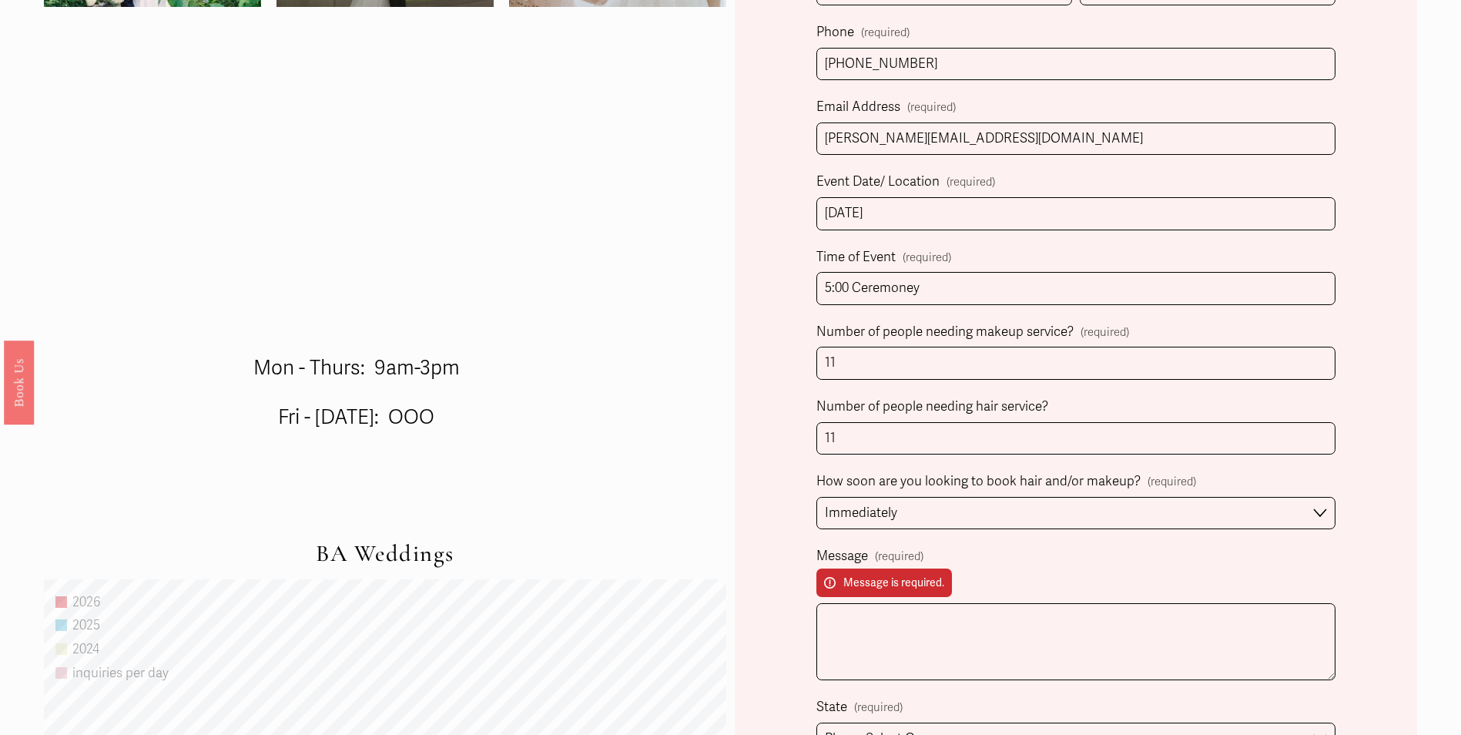
scroll to position [847, 0]
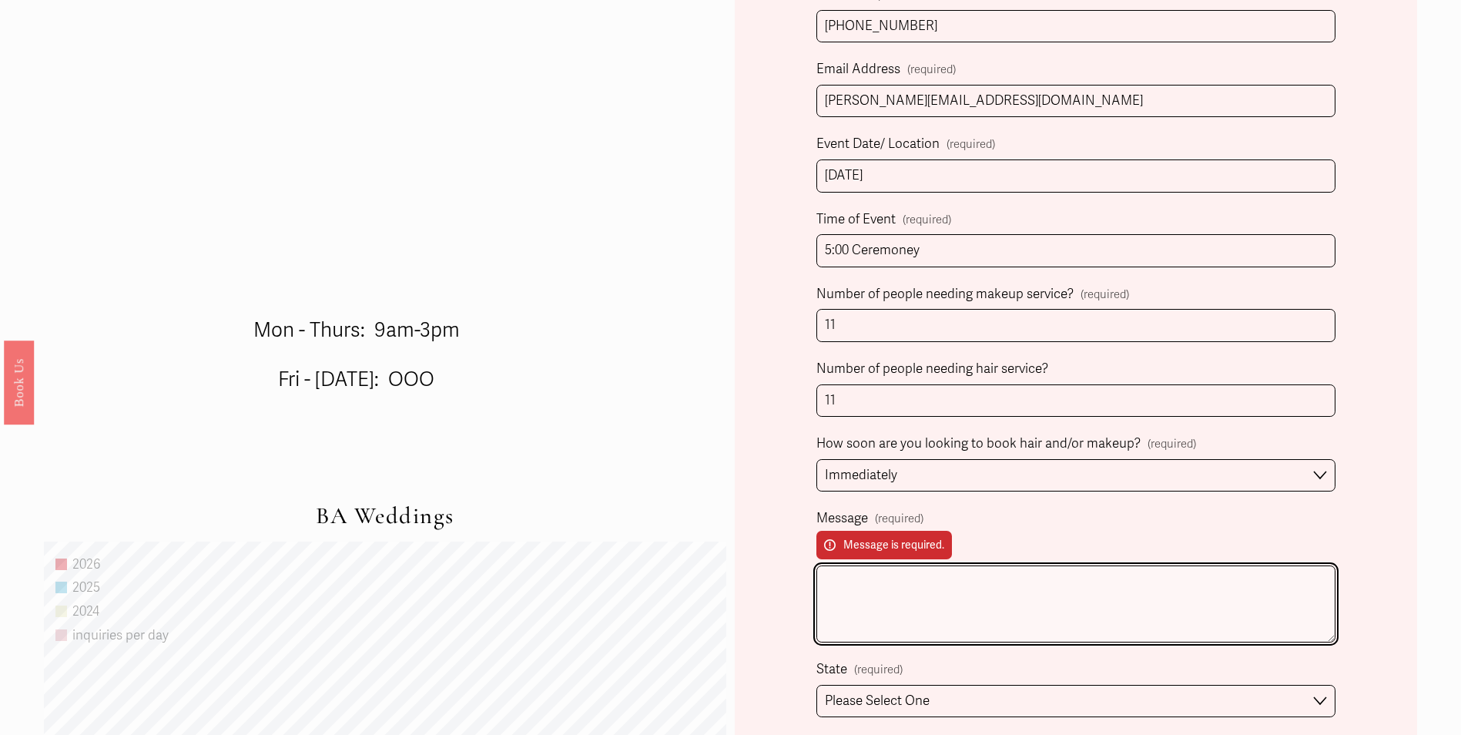
click at [940, 603] on textarea "Message (required) Message is required." at bounding box center [1076, 603] width 518 height 77
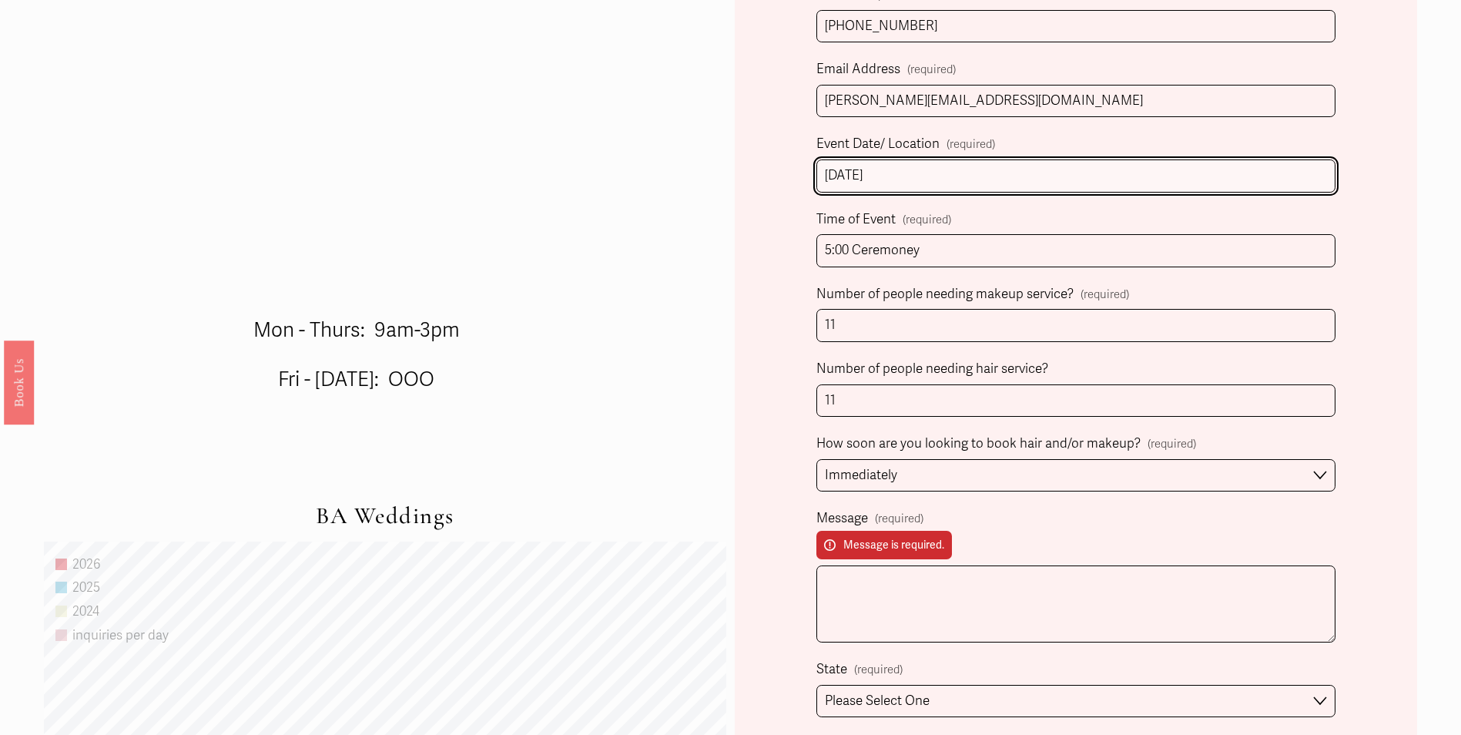
click at [947, 188] on input "3.14.2026" at bounding box center [1076, 175] width 518 height 33
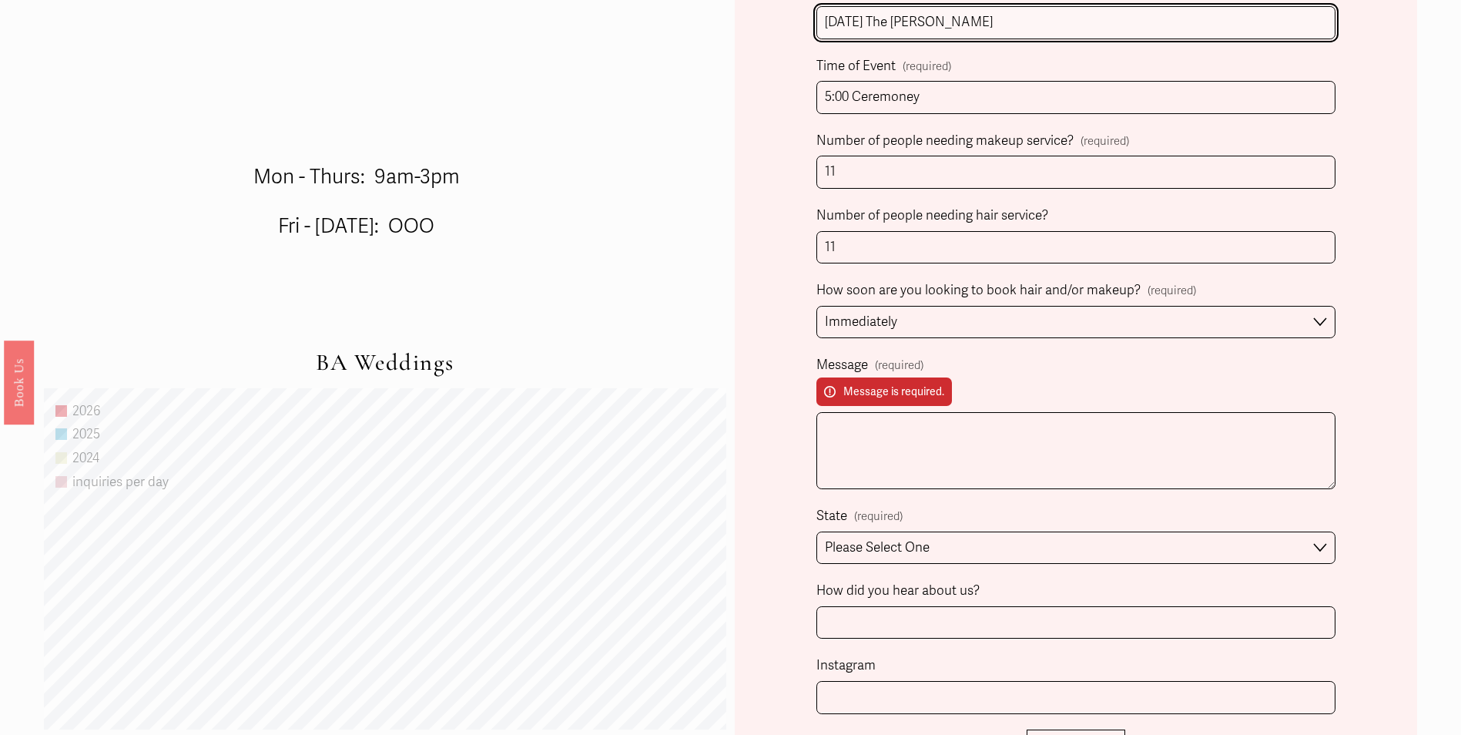
scroll to position [1001, 0]
type input "3.14.2026 The Casey"
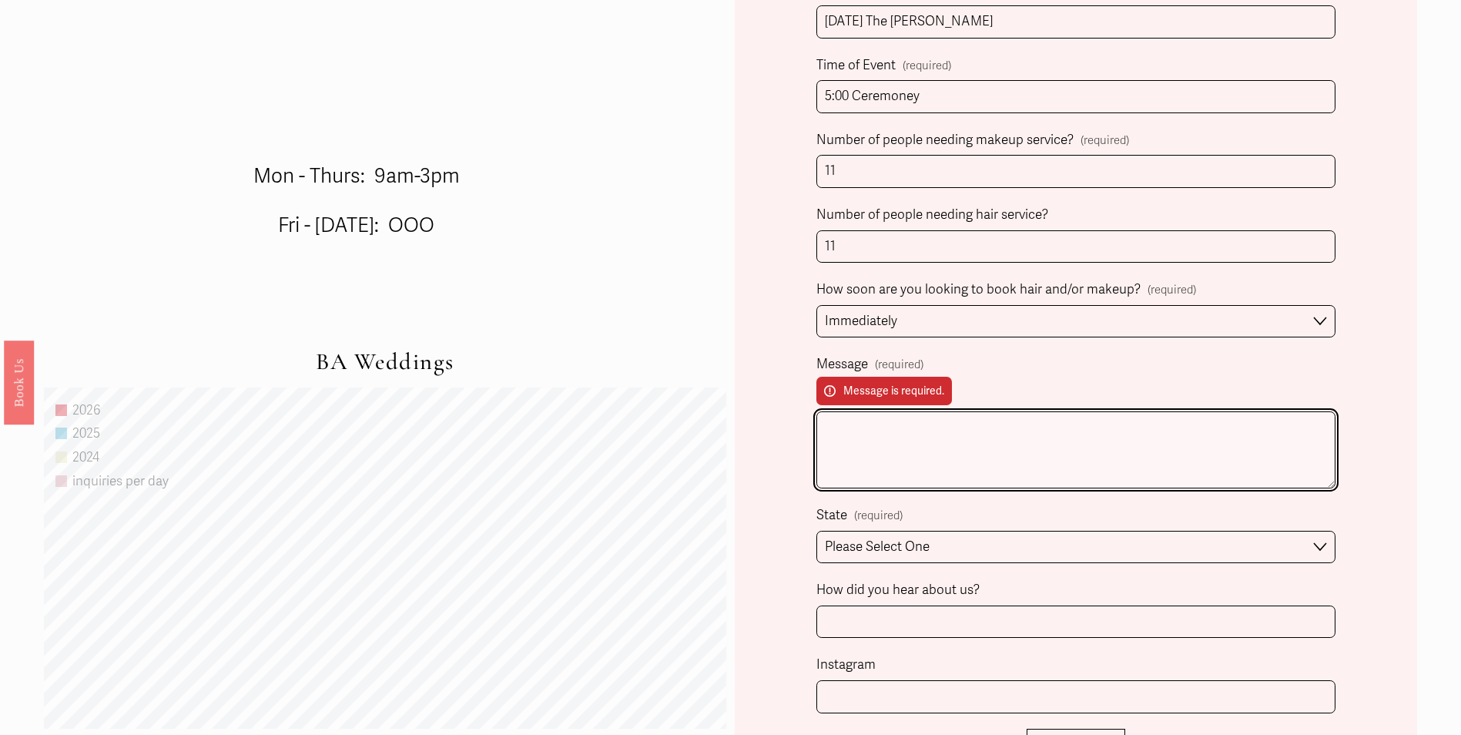
click at [916, 434] on textarea "Message (required) Message is required." at bounding box center [1076, 449] width 518 height 77
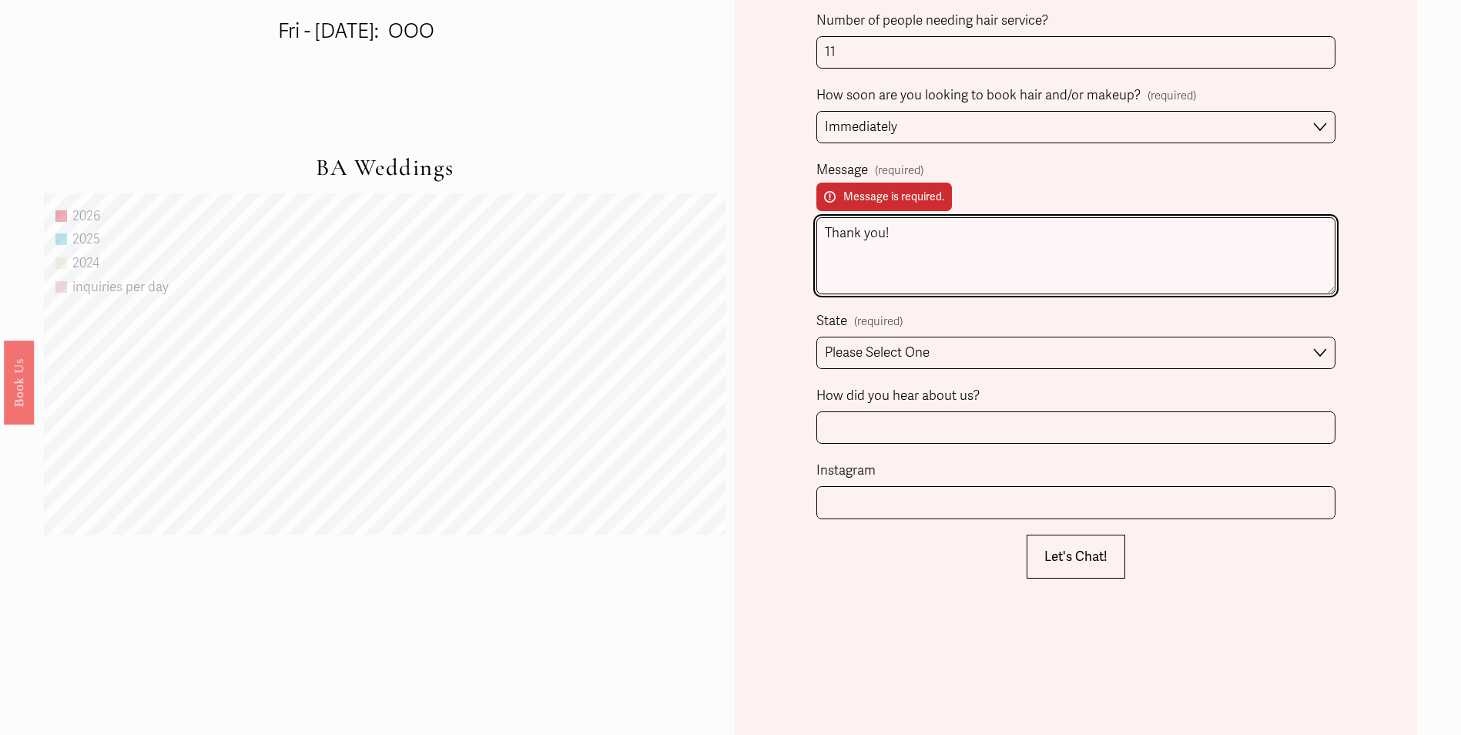
scroll to position [1309, 0]
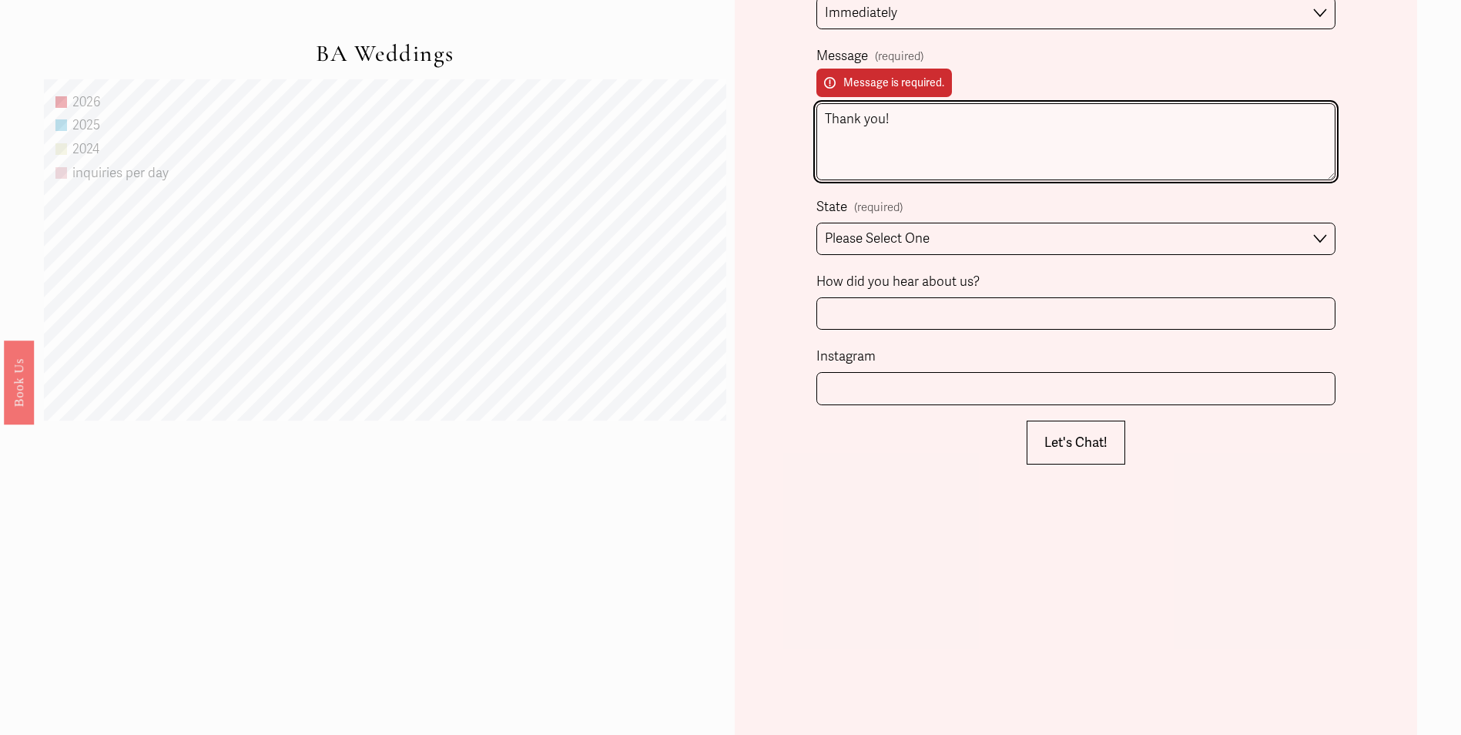
type textarea "Thank you!"
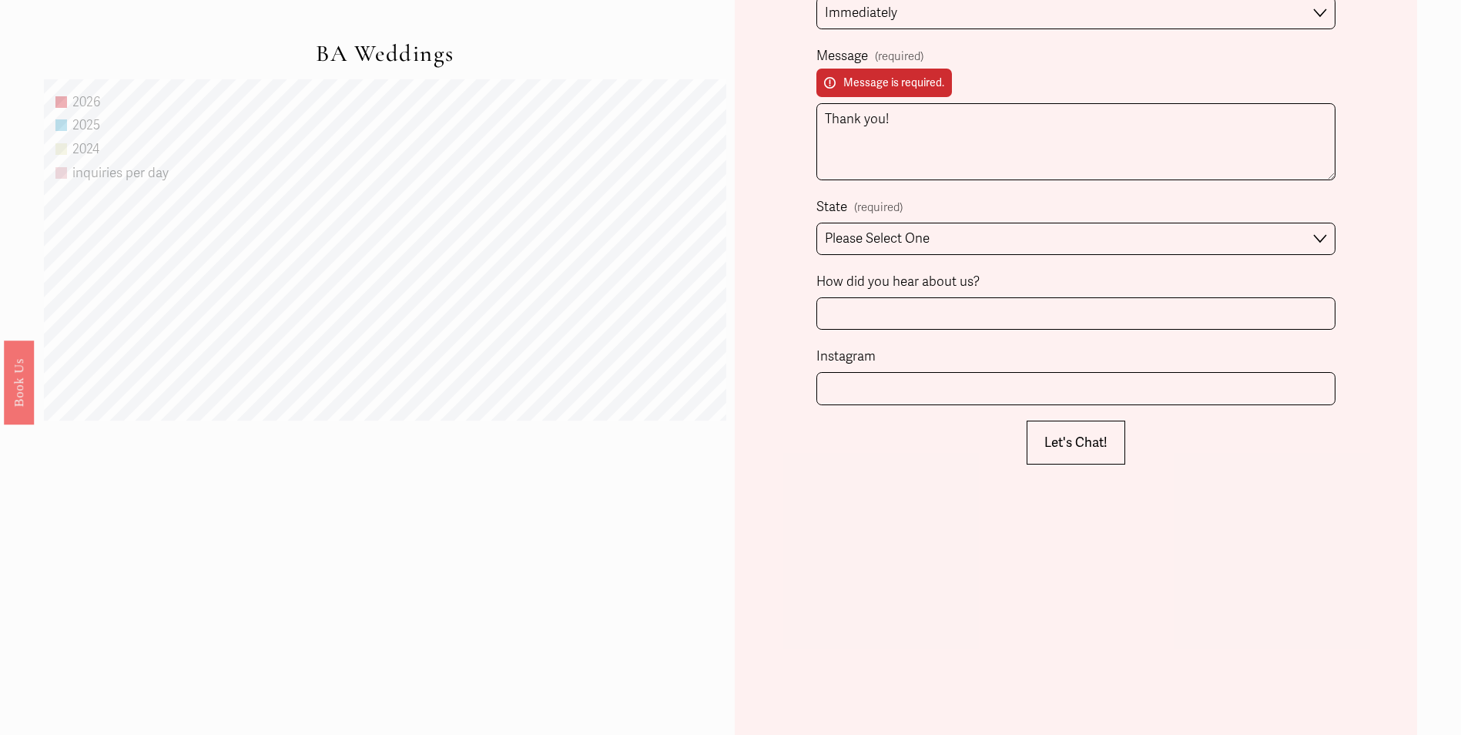
click at [1083, 448] on span "Let's Chat!" at bounding box center [1076, 442] width 63 height 16
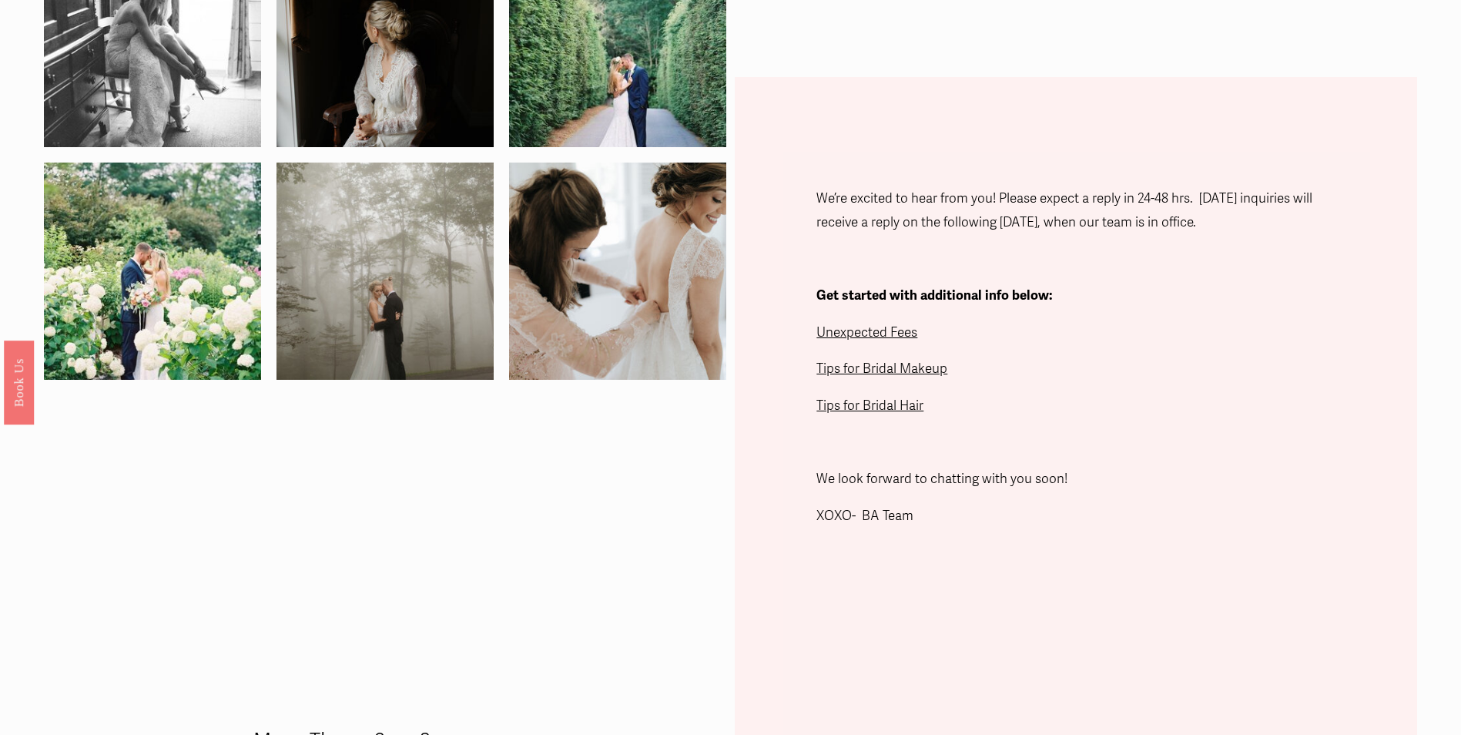
scroll to position [435, 0]
